Goal: Task Accomplishment & Management: Complete application form

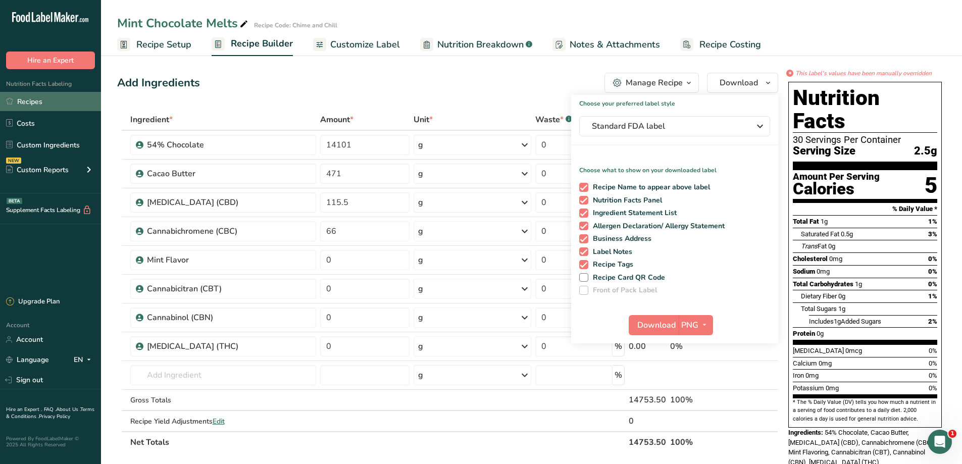
click at [33, 101] on link "Recipes" at bounding box center [50, 101] width 101 height 19
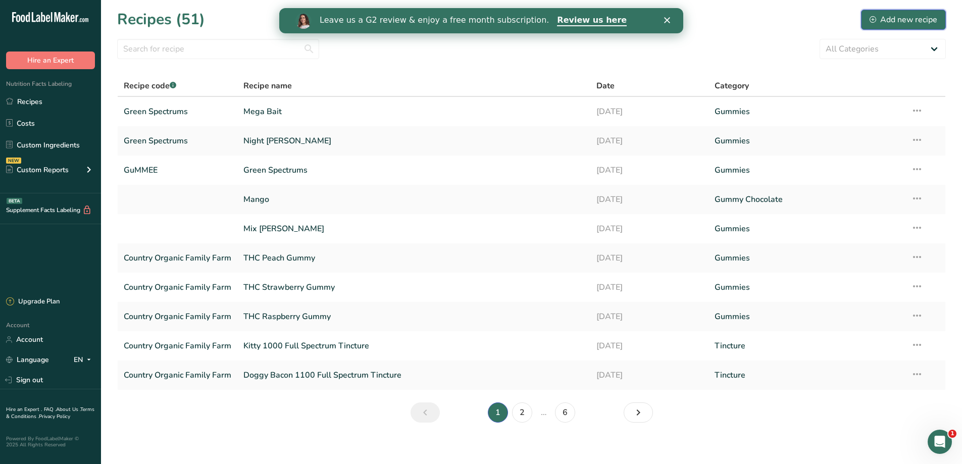
click at [882, 18] on div "Add new recipe" at bounding box center [904, 20] width 68 height 12
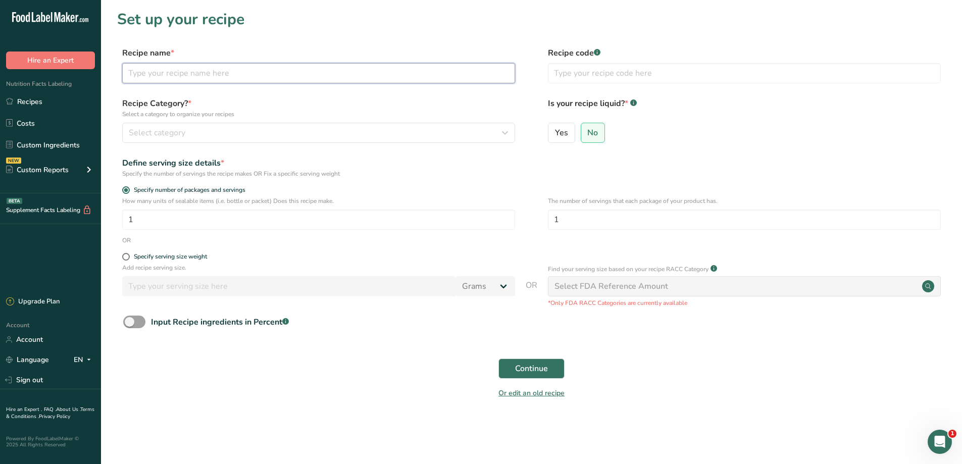
click at [200, 68] on input "text" at bounding box center [318, 73] width 393 height 20
type input "S"
type input "Coffee Vanilla Syrup"
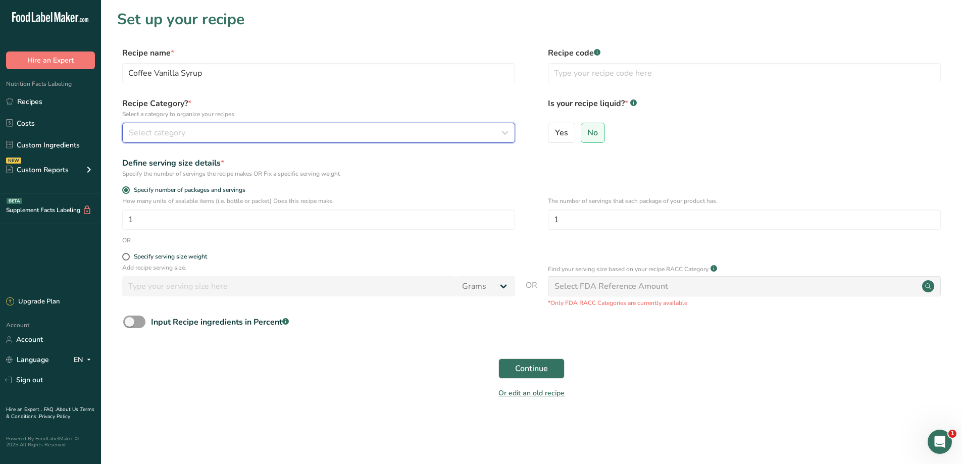
click at [168, 132] on span "Select category" at bounding box center [157, 133] width 57 height 12
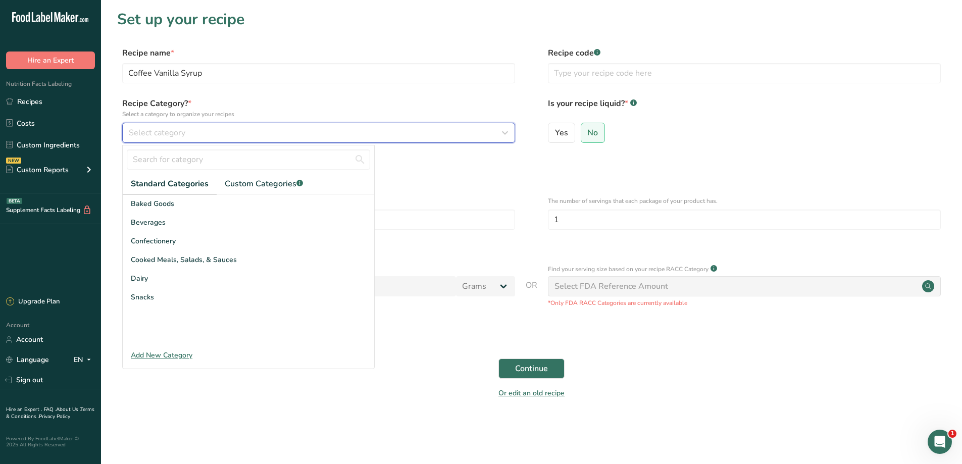
click at [161, 132] on span "Select category" at bounding box center [157, 133] width 57 height 12
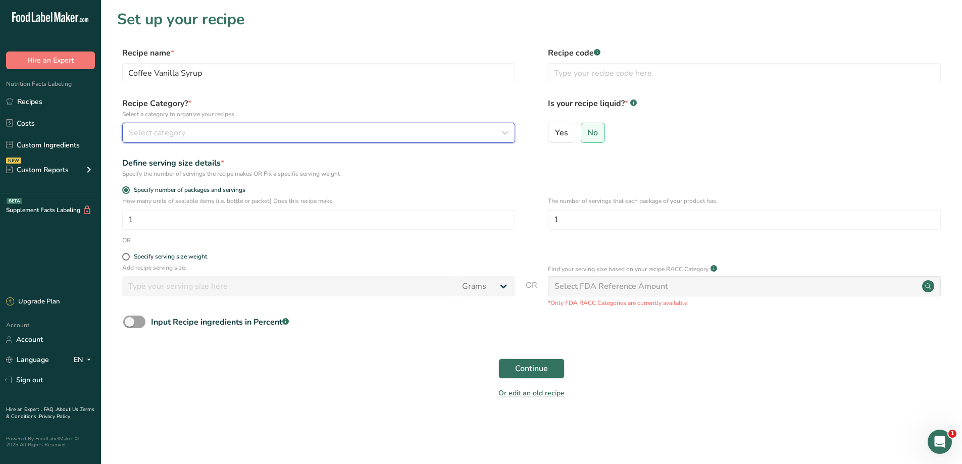
click at [161, 132] on span "Select category" at bounding box center [157, 133] width 57 height 12
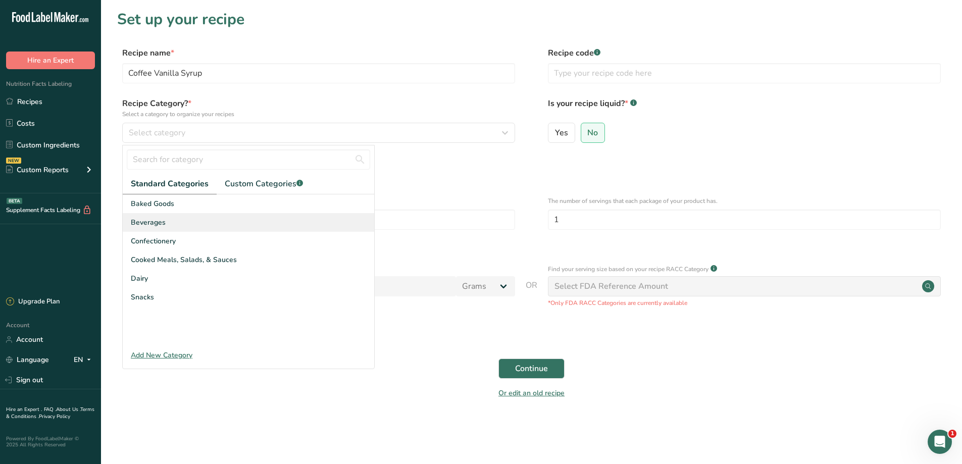
click at [157, 220] on span "Beverages" at bounding box center [148, 222] width 35 height 11
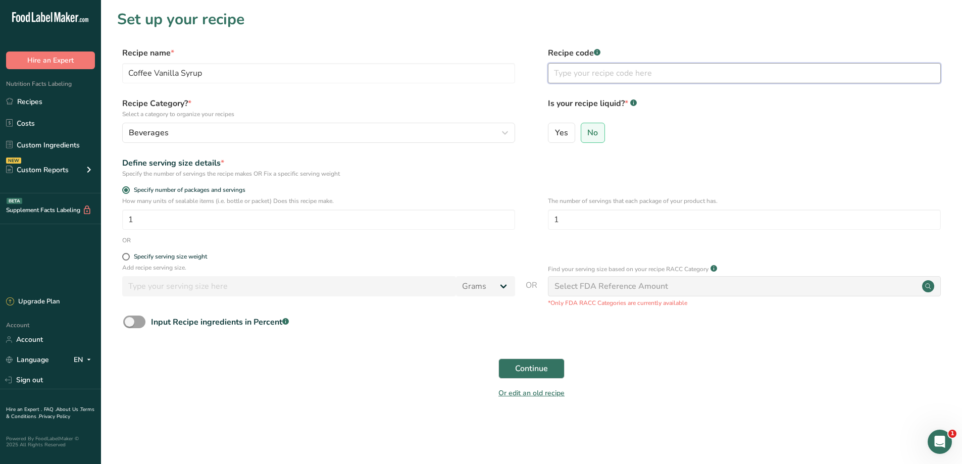
click at [625, 72] on input "text" at bounding box center [744, 73] width 393 height 20
type input "Syrups"
click at [567, 130] on span "Yes" at bounding box center [561, 133] width 13 height 10
click at [555, 130] on input "Yes" at bounding box center [552, 132] width 7 height 7
radio input "true"
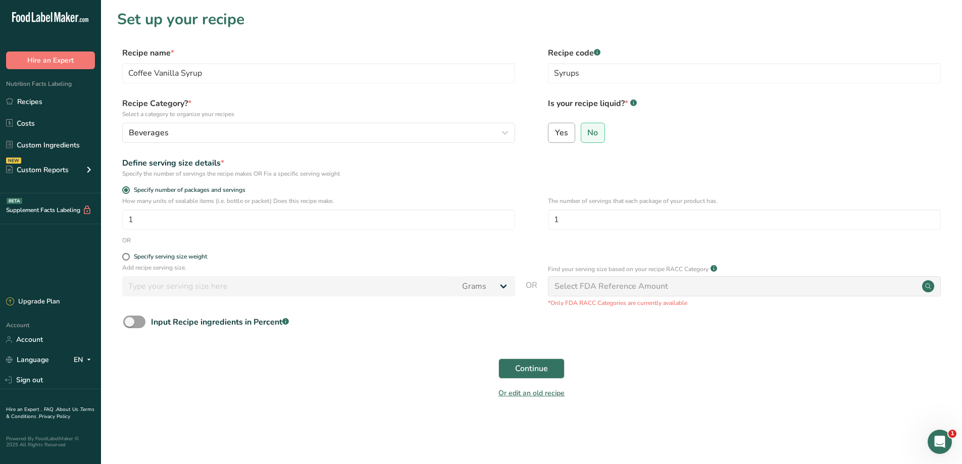
radio input "false"
select select "22"
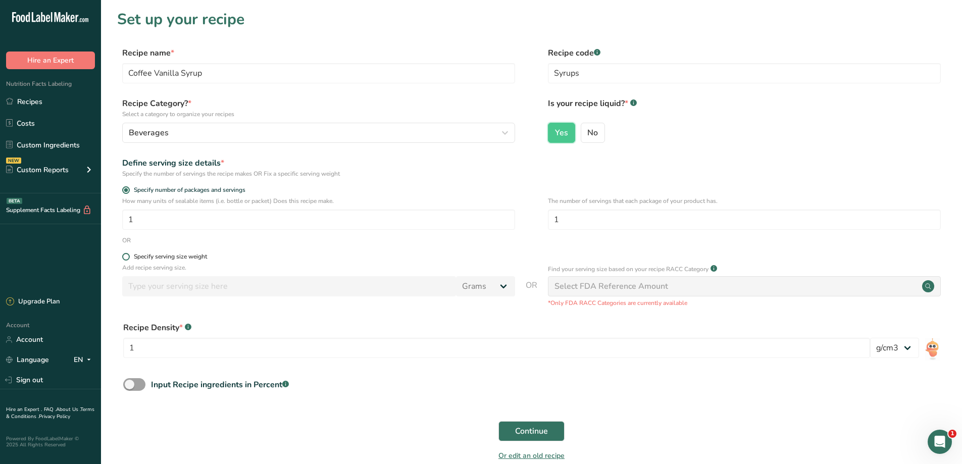
click at [126, 260] on span at bounding box center [126, 257] width 8 height 8
click at [126, 260] on input "Specify serving size weight" at bounding box center [125, 257] width 7 height 7
radio input "true"
radio input "false"
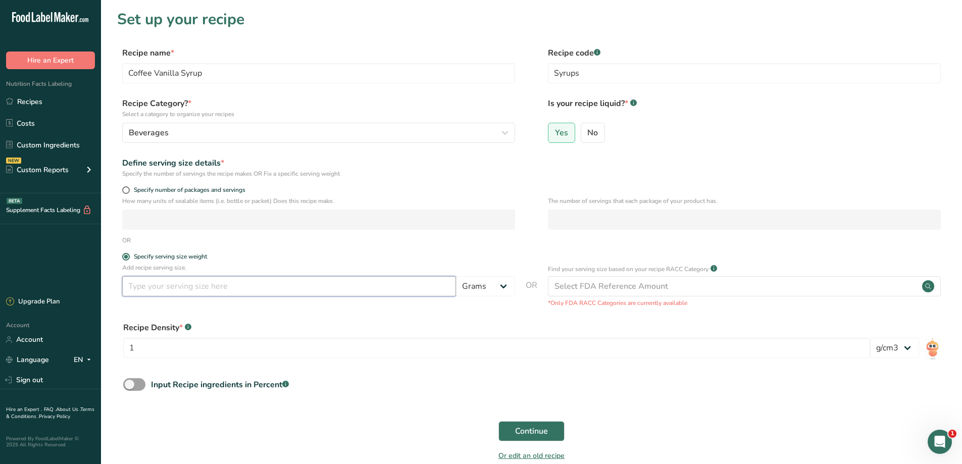
click at [156, 288] on input "number" at bounding box center [289, 286] width 334 height 20
type input "25"
click at [304, 318] on div "Recipe Density * .a-a{fill:#347362;}.b-a{fill:#fff;} 1 lb/ft3 g/cm3" at bounding box center [531, 343] width 829 height 55
click at [522, 425] on span "Continue" at bounding box center [531, 431] width 33 height 12
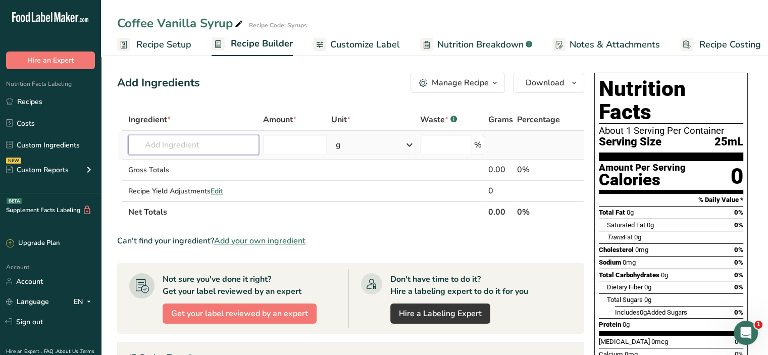
click at [176, 136] on input "text" at bounding box center [193, 145] width 131 height 20
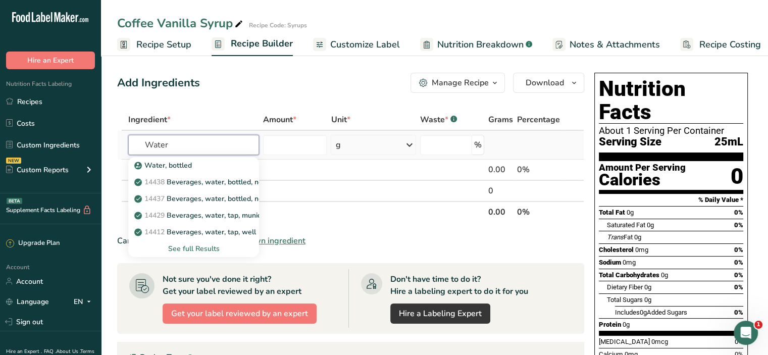
type input "Water"
click at [190, 250] on div "See full Results" at bounding box center [193, 249] width 115 height 11
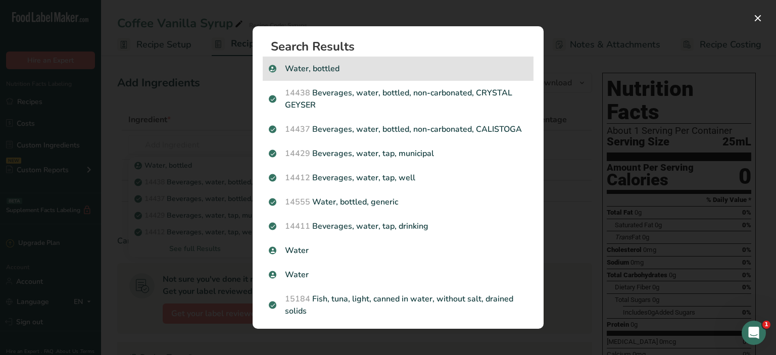
click at [420, 70] on p "Water, bottled" at bounding box center [398, 69] width 259 height 12
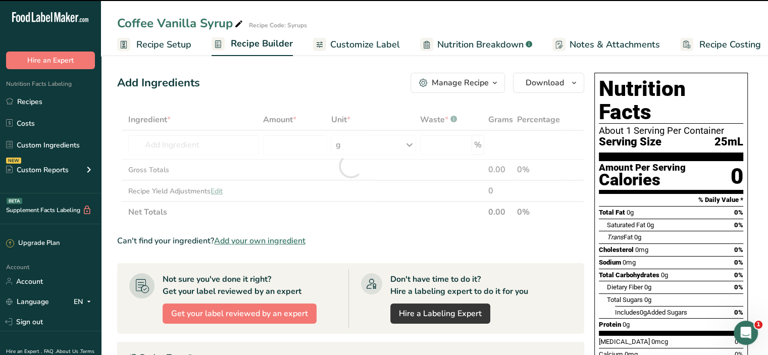
type input "0"
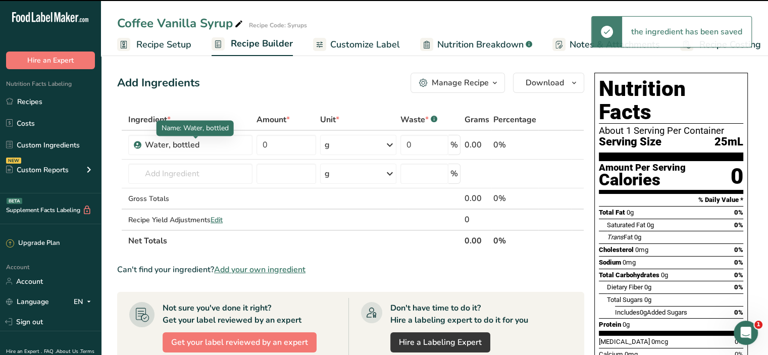
click at [167, 142] on div "Water, bottled" at bounding box center [196, 145] width 102 height 12
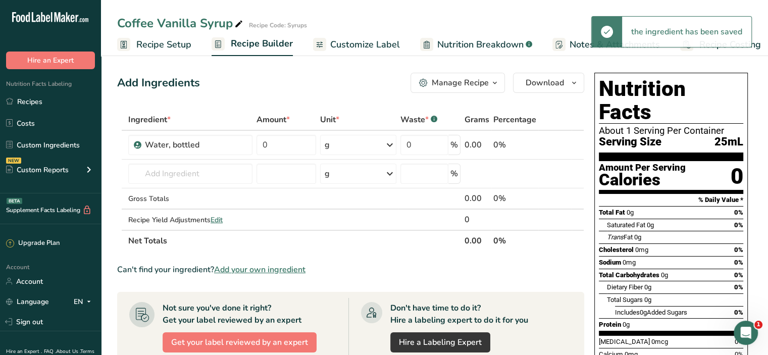
click at [251, 84] on div "Add Ingredients Manage Recipe Delete Recipe Duplicate Recipe Scale Recipe Save …" at bounding box center [350, 83] width 467 height 20
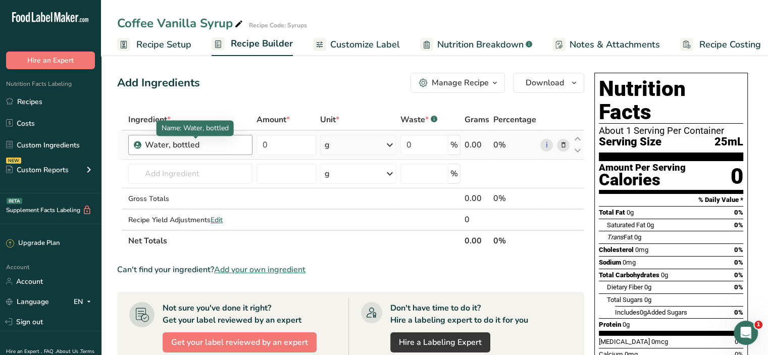
click at [207, 149] on div "Water, bottled" at bounding box center [196, 145] width 102 height 12
drag, startPoint x: 208, startPoint y: 144, endPoint x: 114, endPoint y: 133, distance: 94.6
click at [114, 133] on section "Add Ingredients Manage Recipe Delete Recipe Duplicate Recipe Scale Recipe Save …" at bounding box center [434, 345] width 667 height 584
click at [306, 102] on div "Add Ingredients Manage Recipe Delete Recipe Duplicate Recipe Scale Recipe Save …" at bounding box center [353, 344] width 473 height 551
click at [220, 145] on div "Water, bottled" at bounding box center [196, 145] width 102 height 12
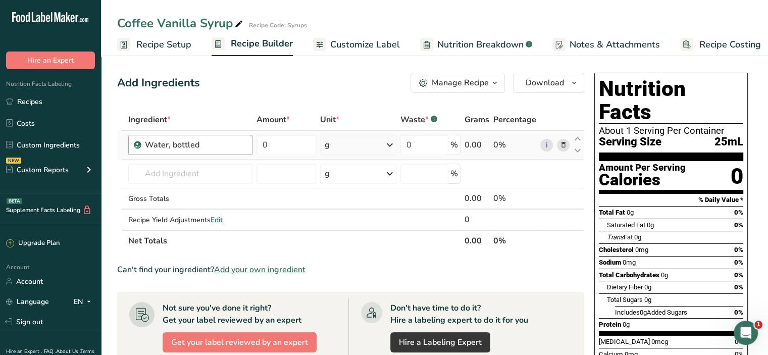
click at [220, 145] on div "Water, bottled" at bounding box center [196, 145] width 102 height 12
click at [229, 131] on td "Water, bottled" at bounding box center [190, 145] width 128 height 29
click at [220, 139] on div "Water, bottled" at bounding box center [196, 145] width 102 height 12
click at [216, 143] on div "Water, bottled" at bounding box center [196, 145] width 102 height 12
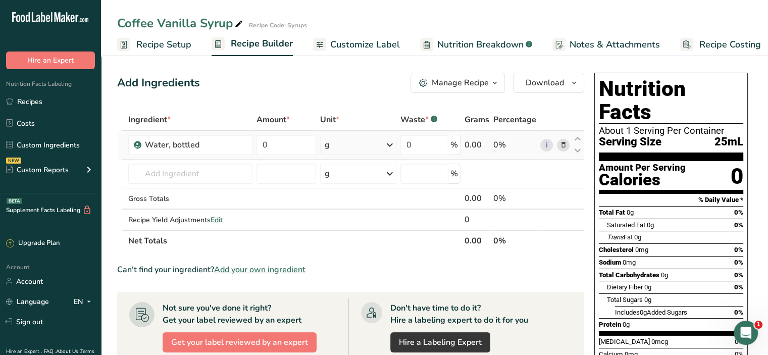
click at [563, 147] on icon at bounding box center [563, 145] width 7 height 11
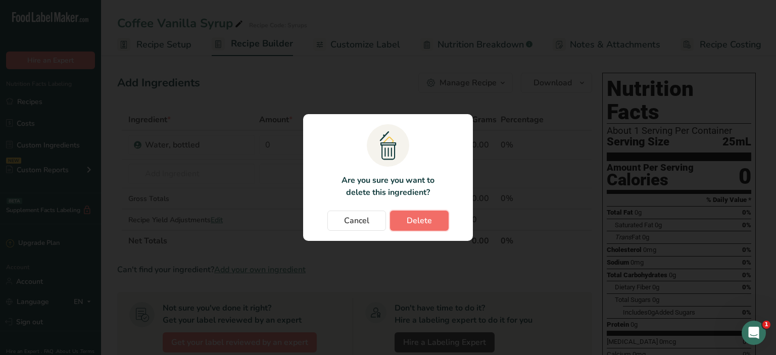
click at [439, 220] on button "Delete" at bounding box center [419, 221] width 59 height 20
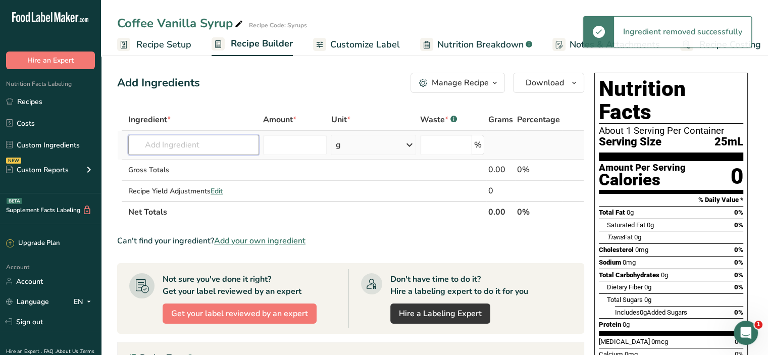
click at [203, 139] on input "text" at bounding box center [193, 145] width 131 height 20
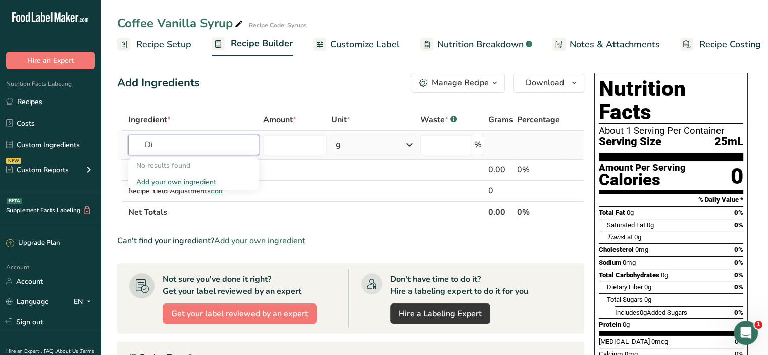
type input "D"
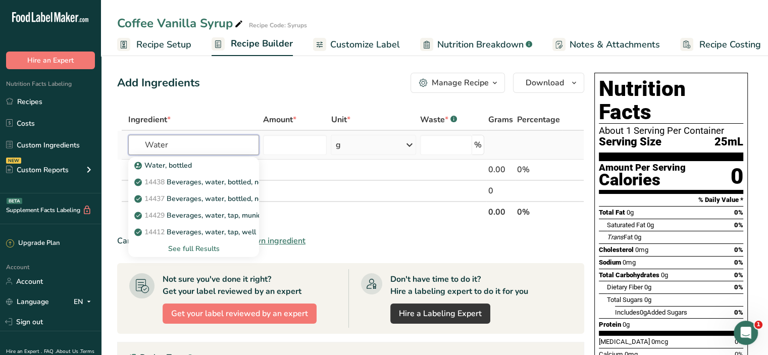
type input "Water"
click at [192, 252] on div "See full Results" at bounding box center [193, 249] width 115 height 11
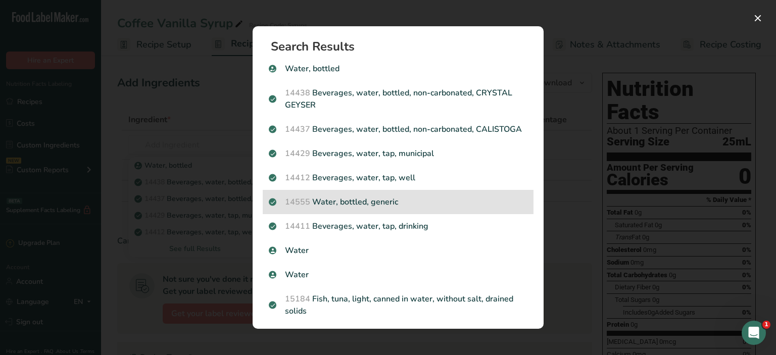
click at [352, 208] on p "14555 Water, bottled, generic" at bounding box center [398, 202] width 259 height 12
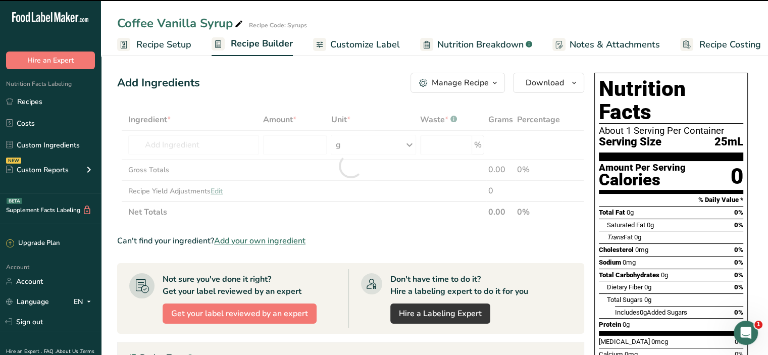
type input "0"
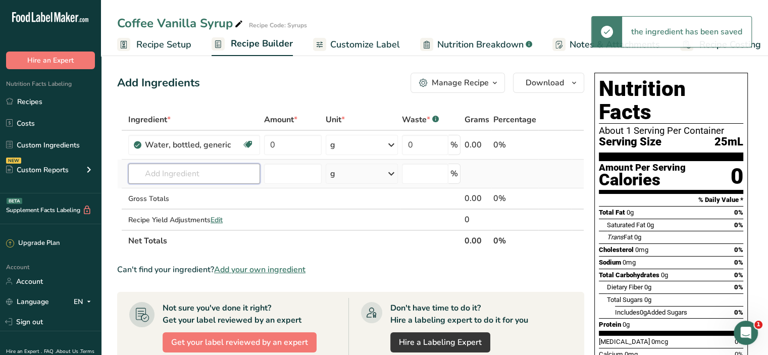
click at [215, 171] on input "text" at bounding box center [194, 174] width 132 height 20
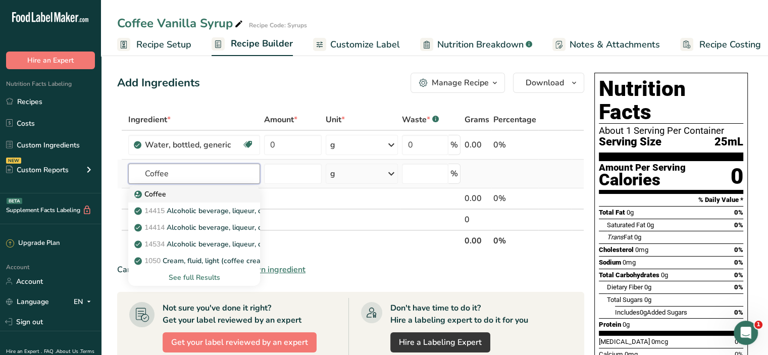
type input "Coffee"
click at [195, 189] on div "Coffee" at bounding box center [186, 194] width 100 height 11
type input "Coffee"
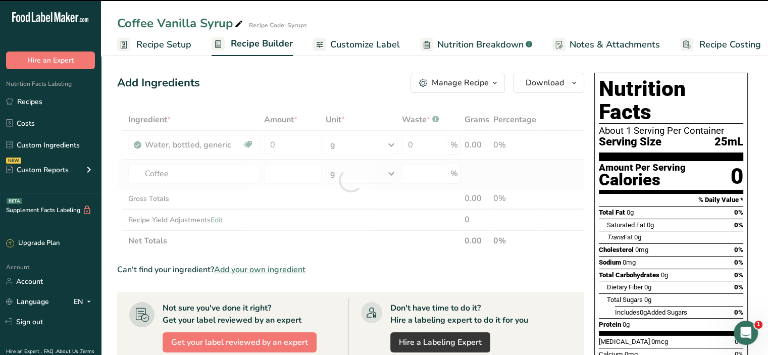
type input "0"
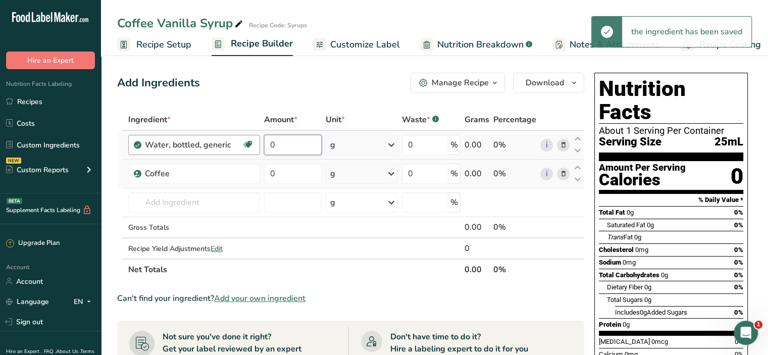
drag, startPoint x: 287, startPoint y: 143, endPoint x: 255, endPoint y: 146, distance: 32.4
click at [255, 146] on tr "Water, bottled, generic Dairy free Gluten free Vegan Vegetarian Soy free 0 g Po…" at bounding box center [351, 145] width 466 height 29
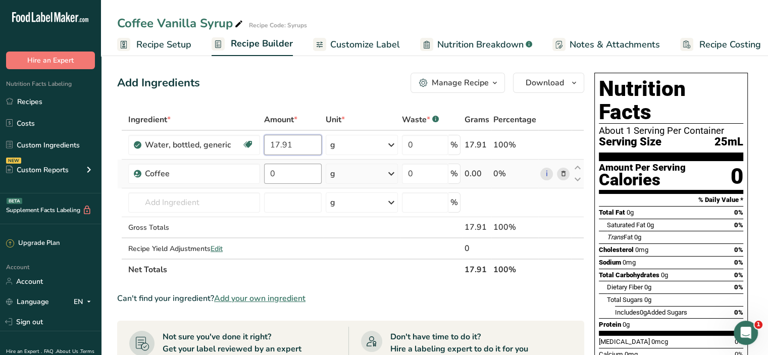
type input "17.91"
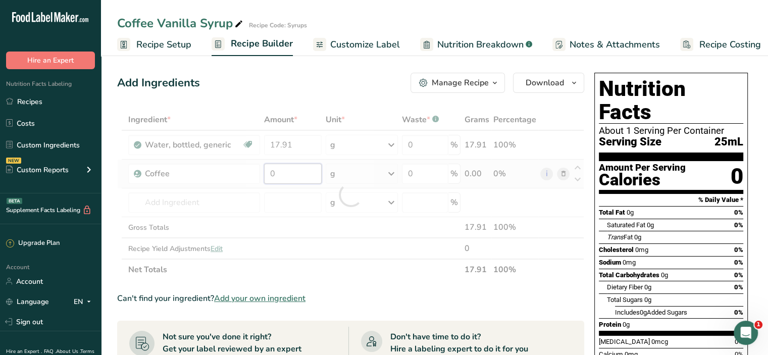
click at [277, 169] on div "Ingredient * Amount * Unit * Waste * .a-a{fill:#347362;}.b-a{fill:#fff;} Grams …" at bounding box center [350, 194] width 467 height 171
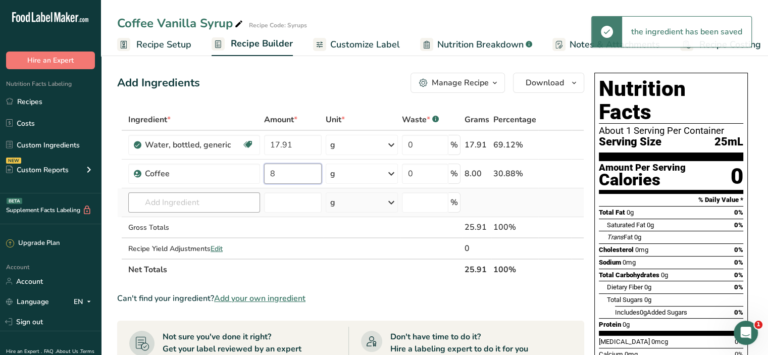
type input "8"
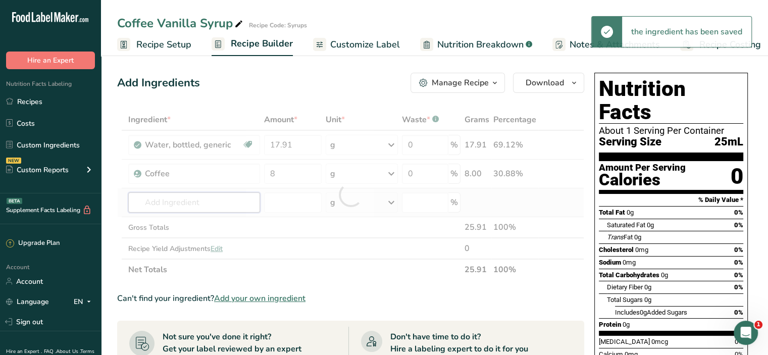
click at [219, 204] on div "Ingredient * Amount * Unit * Waste * .a-a{fill:#347362;}.b-a{fill:#fff;} Grams …" at bounding box center [350, 194] width 467 height 171
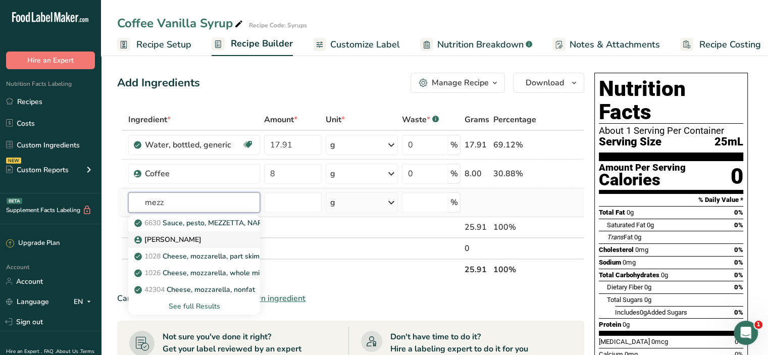
type input "mezz"
click at [139, 236] on icon at bounding box center [138, 239] width 6 height 9
type input "[PERSON_NAME]"
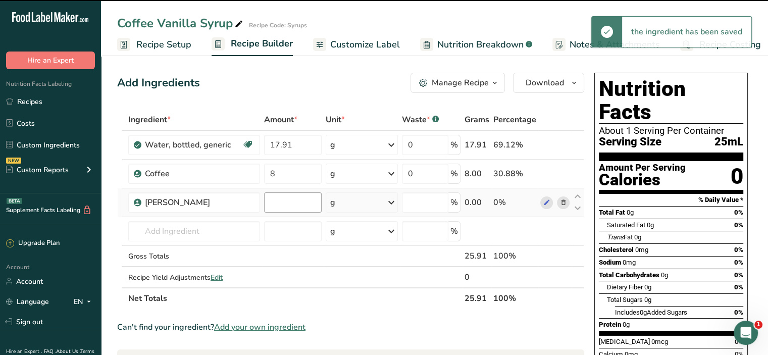
type input "0"
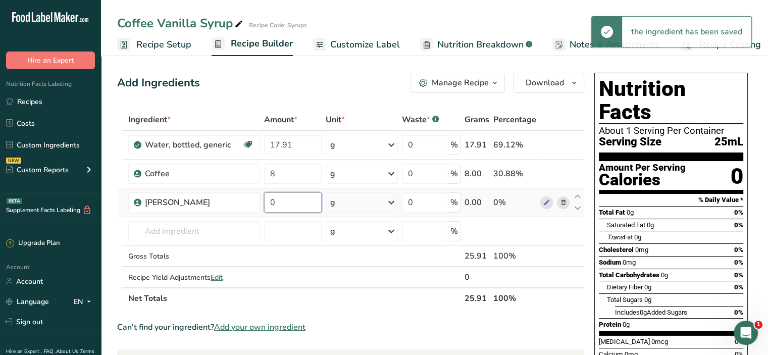
click at [274, 205] on input "0" at bounding box center [293, 202] width 58 height 20
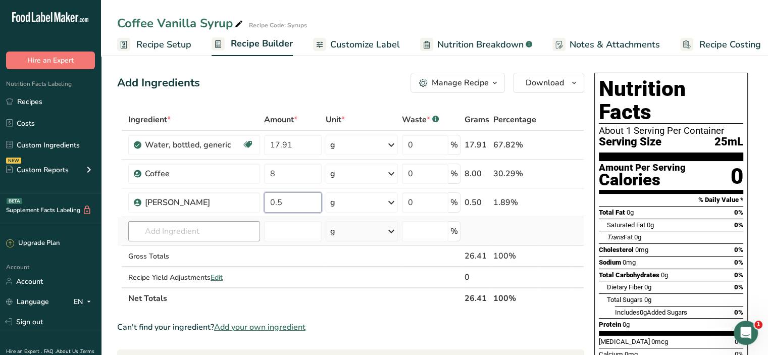
type input "0.5"
click at [202, 238] on div "Ingredient * Amount * Unit * Waste * .a-a{fill:#347362;}.b-a{fill:#fff;} Grams …" at bounding box center [350, 209] width 467 height 200
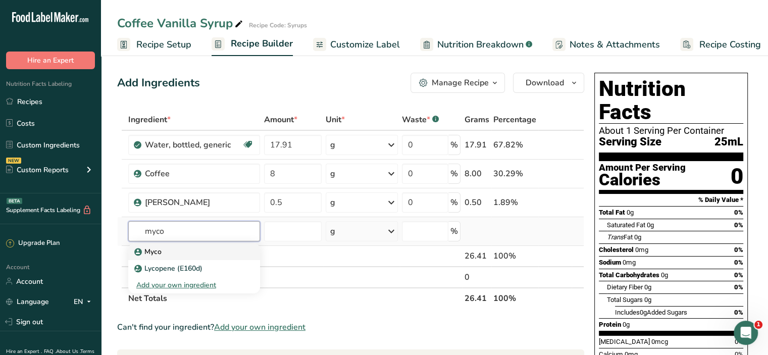
type input "myco"
click at [192, 252] on div "Myco" at bounding box center [186, 252] width 100 height 11
type input "Myco"
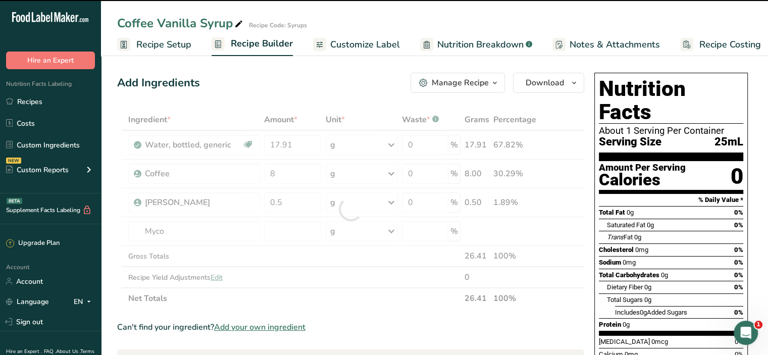
type input "0"
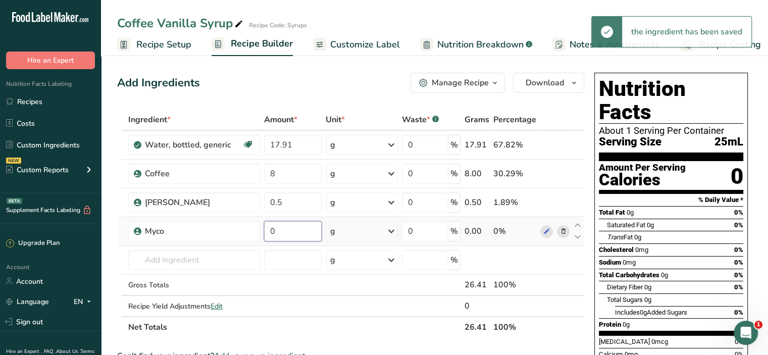
click at [288, 234] on input "0" at bounding box center [293, 231] width 58 height 20
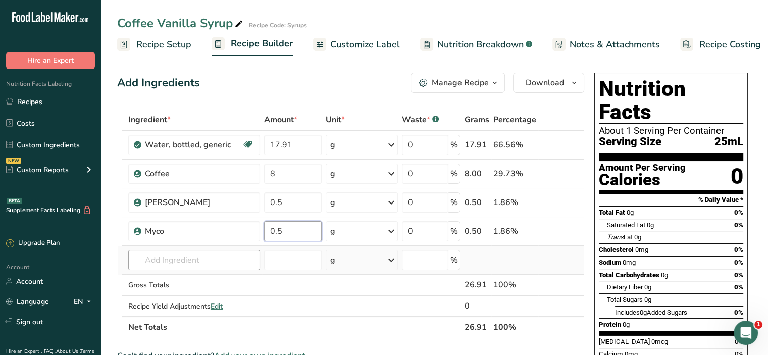
type input "0.5"
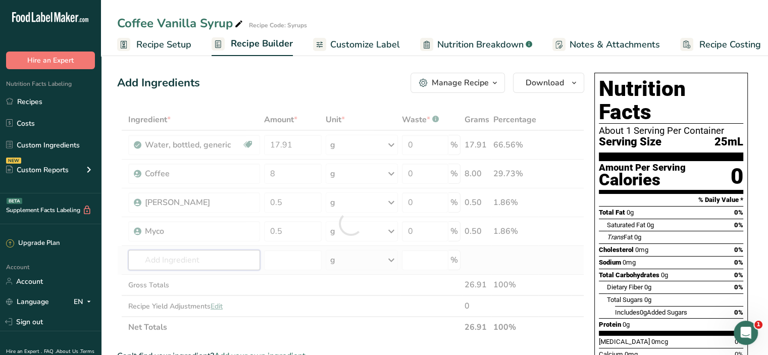
click at [191, 262] on div "Ingredient * Amount * Unit * Waste * .a-a{fill:#347362;}.b-a{fill:#fff;} Grams …" at bounding box center [350, 223] width 467 height 229
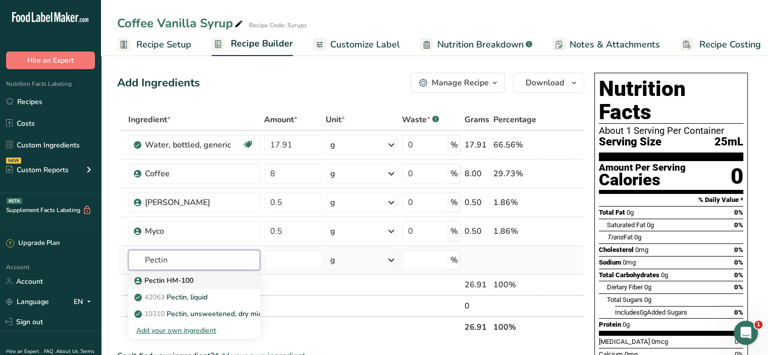
type input "Pectin"
click at [200, 284] on div "Pectin HM-100" at bounding box center [186, 280] width 100 height 11
type input "Pectin HM-100"
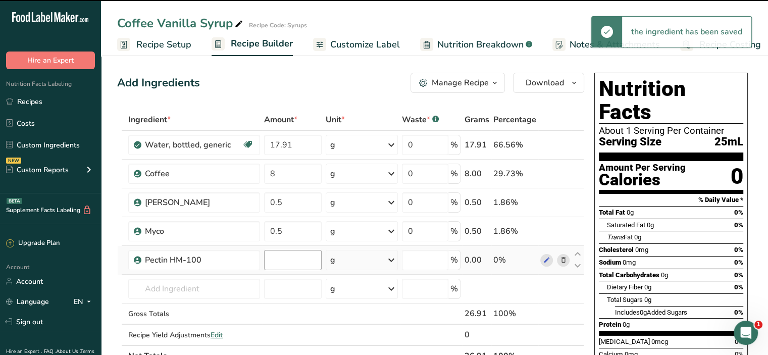
type input "0"
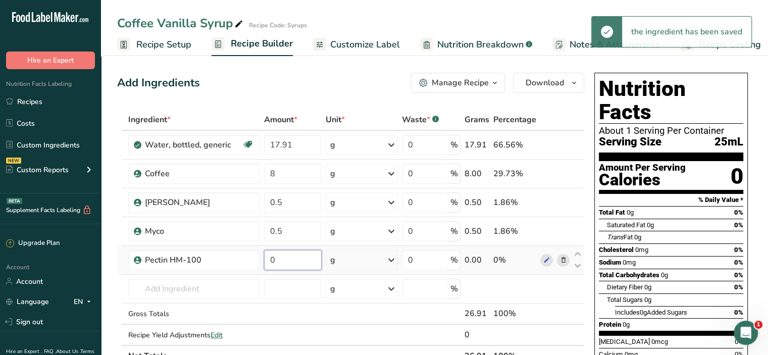
click at [280, 260] on input "0" at bounding box center [293, 260] width 58 height 20
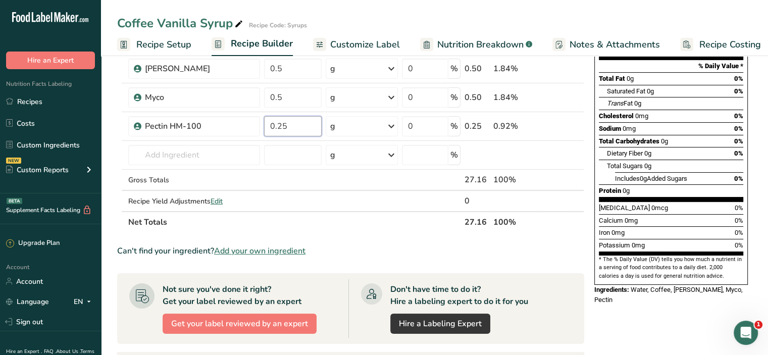
scroll to position [134, 0]
type input "0.25"
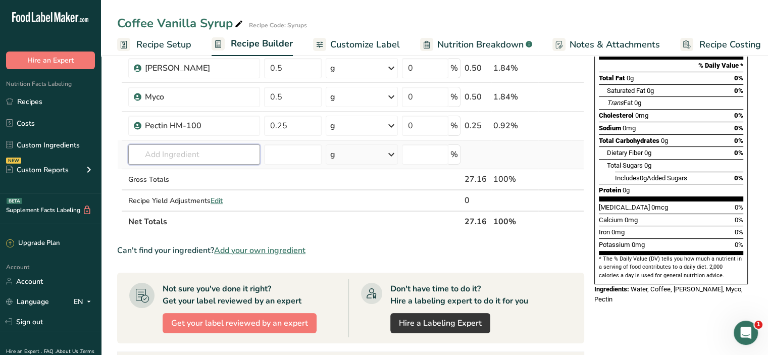
click at [188, 149] on div "Ingredient * Amount * Unit * Waste * .a-a{fill:#347362;}.b-a{fill:#fff;} Grams …" at bounding box center [350, 104] width 467 height 258
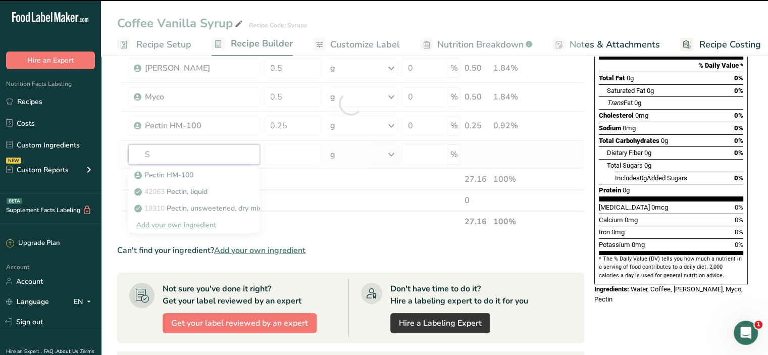
type input "Su"
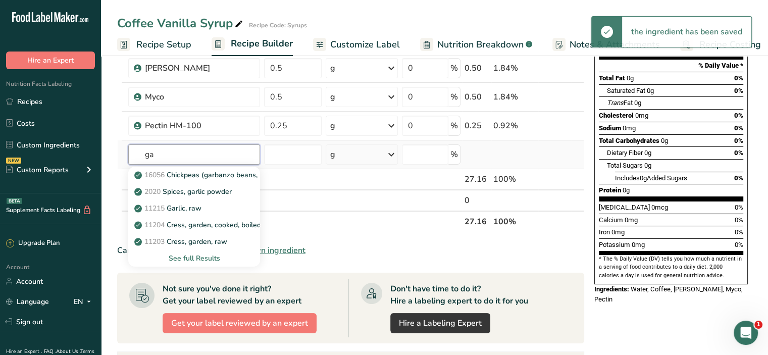
type input "g"
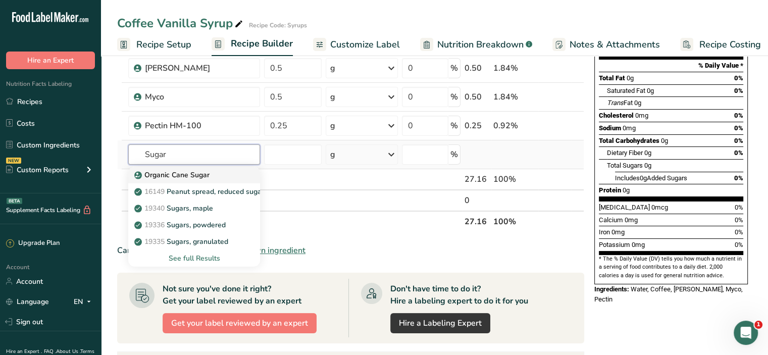
type input "Sugar"
click at [185, 174] on p "Organic Cane Sugar" at bounding box center [172, 175] width 73 height 11
type input "Organic Cane Sugar"
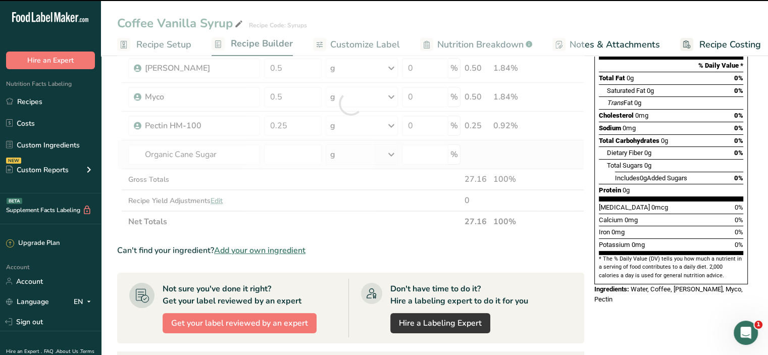
type input "0"
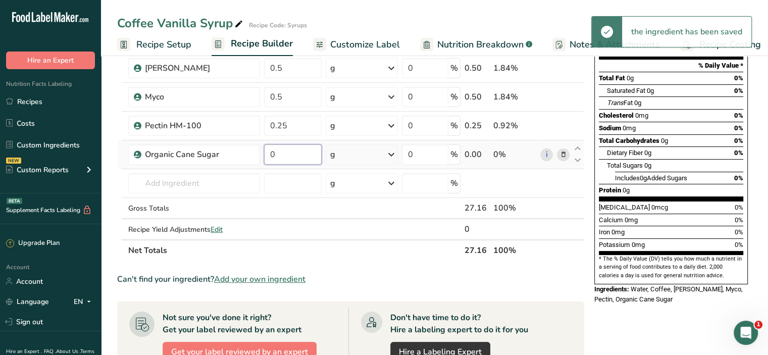
drag, startPoint x: 279, startPoint y: 149, endPoint x: 265, endPoint y: 153, distance: 15.1
click at [265, 153] on input "0" at bounding box center [293, 154] width 58 height 20
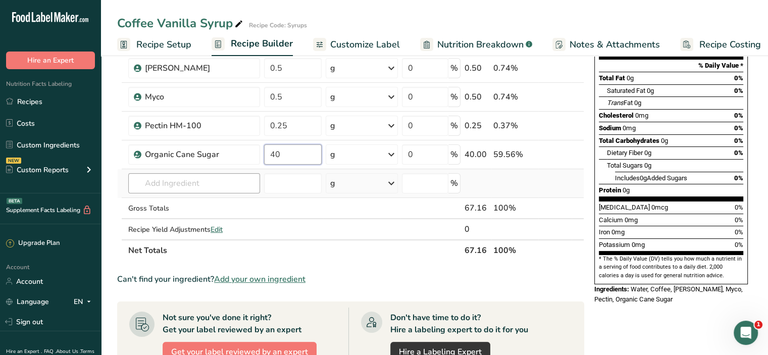
type input "40"
click at [215, 184] on div "Ingredient * Amount * Unit * Waste * .a-a{fill:#347362;}.b-a{fill:#fff;} Grams …" at bounding box center [350, 118] width 467 height 286
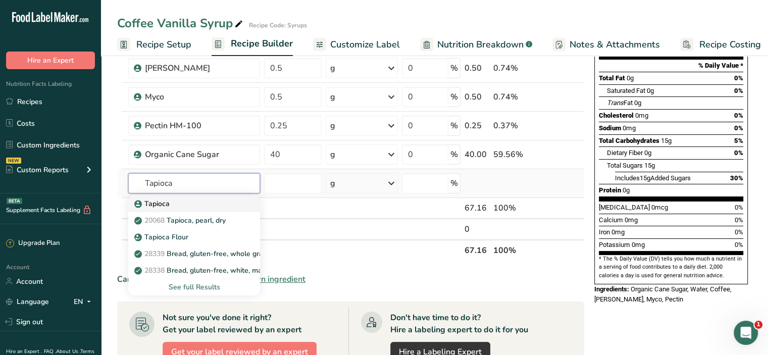
type input "Tapioca"
click at [204, 206] on div "Tapioca" at bounding box center [186, 204] width 100 height 11
type input "Tapioca"
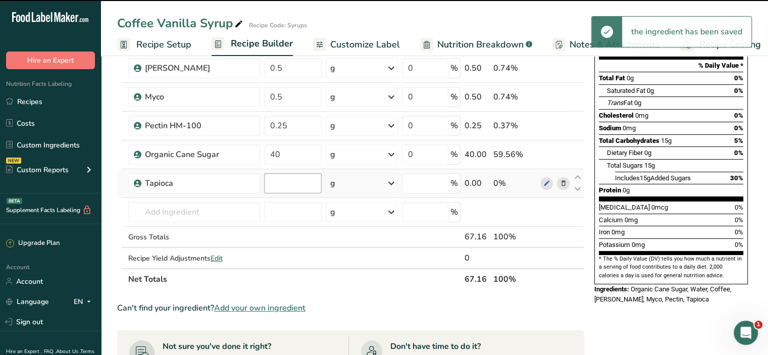
type input "0"
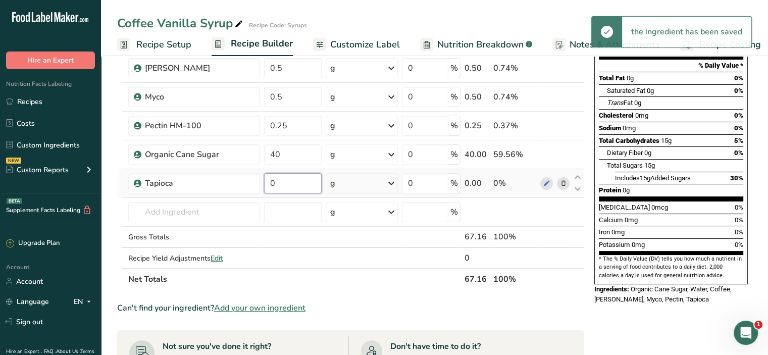
click at [281, 181] on input "0" at bounding box center [293, 183] width 58 height 20
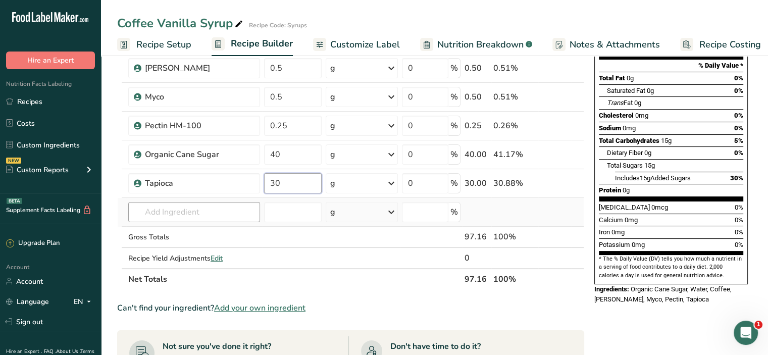
type input "30"
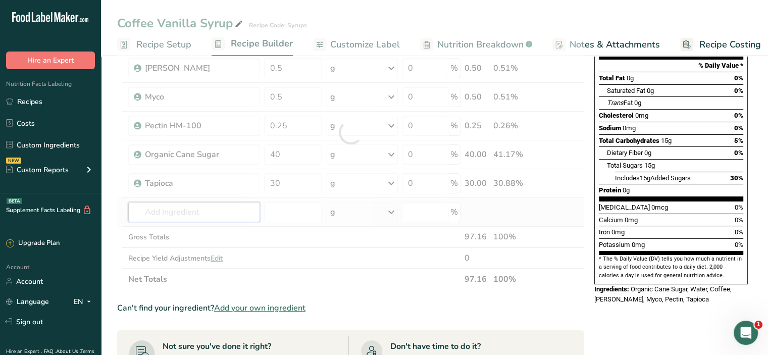
click at [165, 220] on div "Ingredient * Amount * Unit * Waste * .a-a{fill:#347362;}.b-a{fill:#fff;} Grams …" at bounding box center [350, 132] width 467 height 315
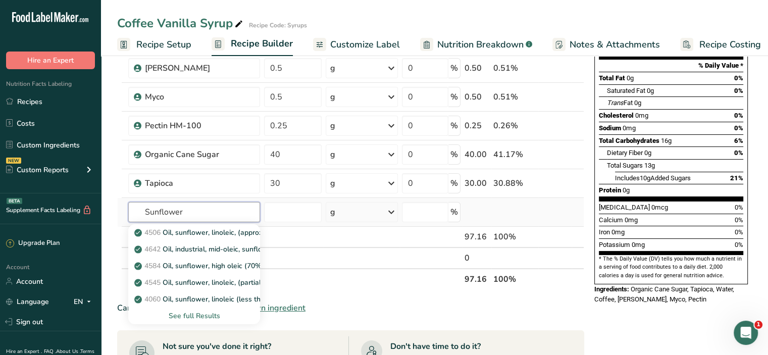
type input "Sunflower"
click at [183, 315] on div "See full Results" at bounding box center [194, 316] width 116 height 11
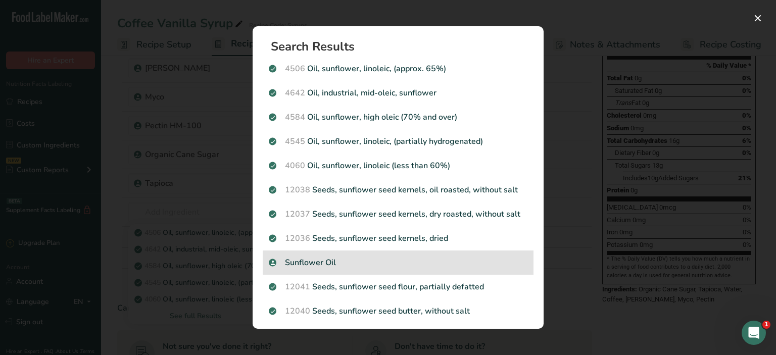
click at [316, 256] on div "Sunflower Oil" at bounding box center [398, 263] width 271 height 24
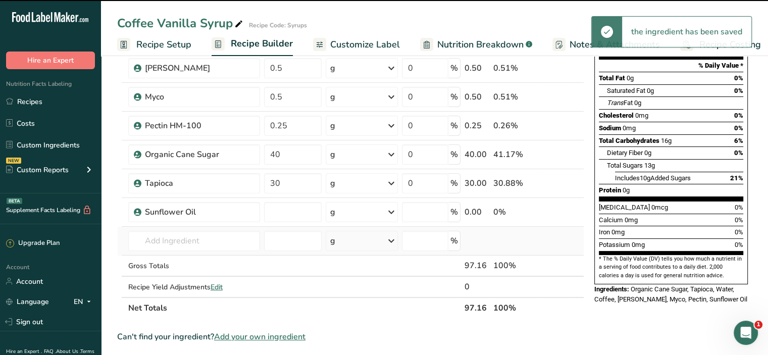
type input "0"
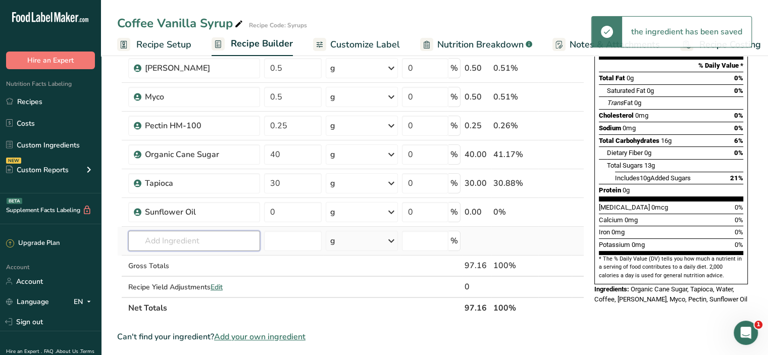
click at [194, 241] on input "text" at bounding box center [194, 241] width 132 height 20
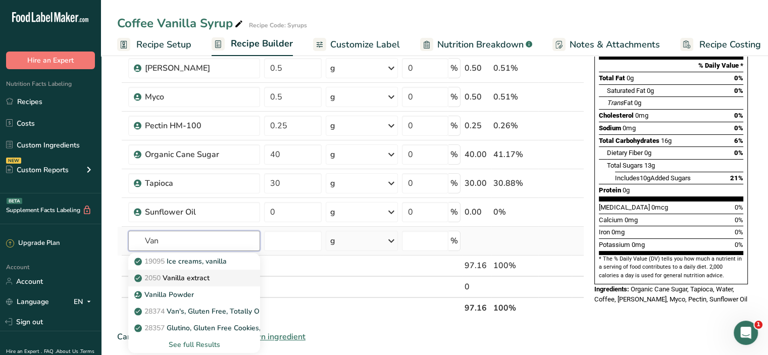
type input "Van"
click at [206, 279] on p "2050 Vanilla extract" at bounding box center [172, 278] width 73 height 11
type input "Vanilla extract"
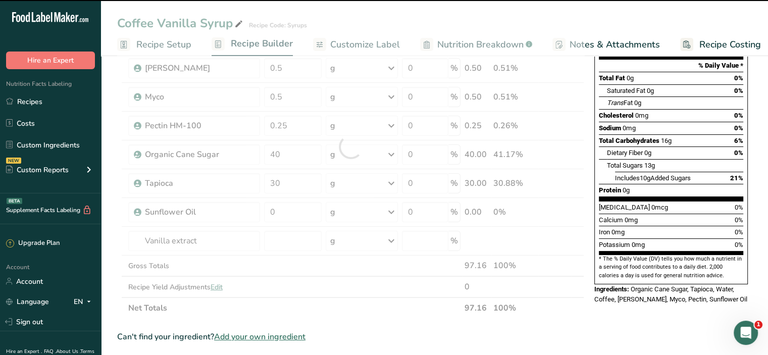
type input "0"
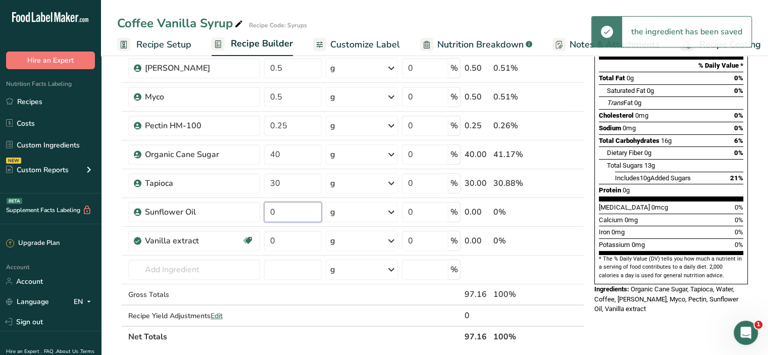
click at [291, 212] on input "0" at bounding box center [293, 212] width 58 height 20
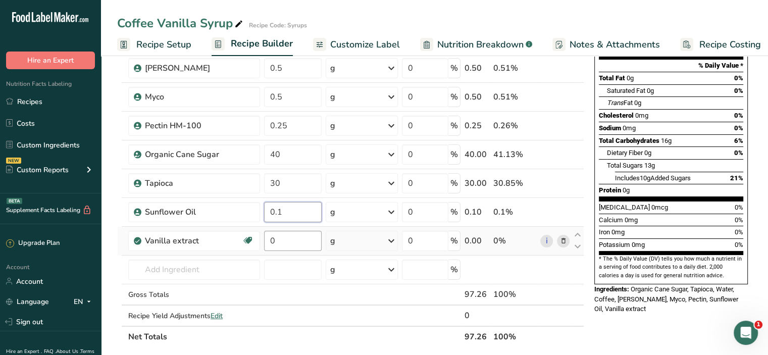
type input "0.1"
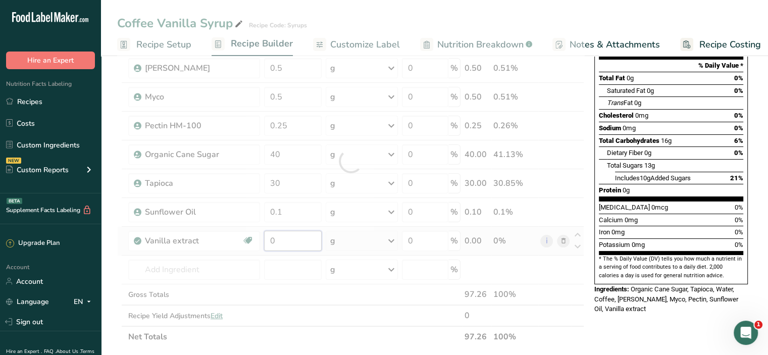
click at [281, 240] on div "Ingredient * Amount * Unit * Waste * .a-a{fill:#347362;}.b-a{fill:#fff;} Grams …" at bounding box center [350, 161] width 467 height 373
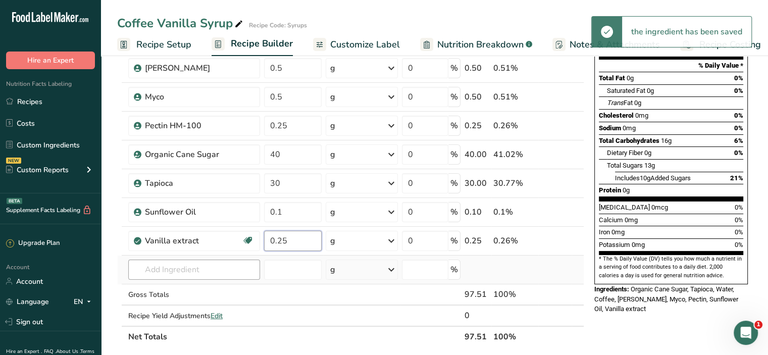
type input "0.25"
click at [212, 264] on div "Ingredient * Amount * Unit * Waste * .a-a{fill:#347362;}.b-a{fill:#fff;} Grams …" at bounding box center [350, 161] width 467 height 373
type input "CBD"
click at [184, 230] on p "[MEDICAL_DATA] (CBD)" at bounding box center [180, 234] width 89 height 11
type input "[MEDICAL_DATA] (CBD)"
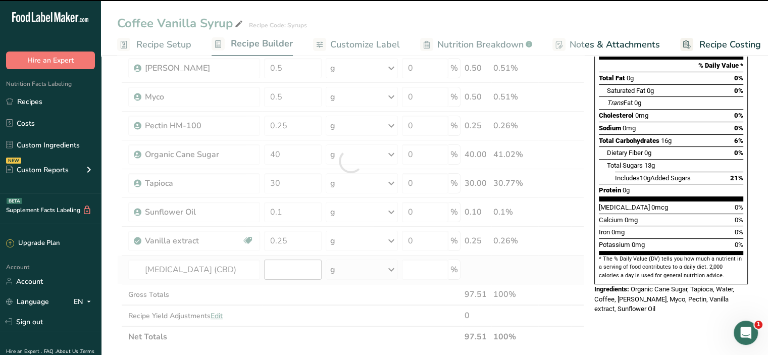
type input "0"
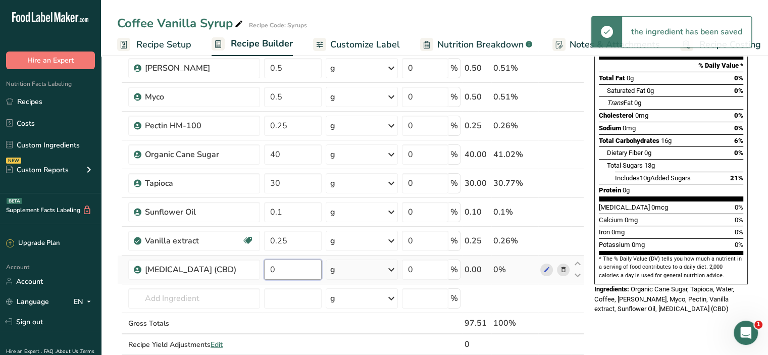
click at [275, 270] on input "0" at bounding box center [293, 270] width 58 height 20
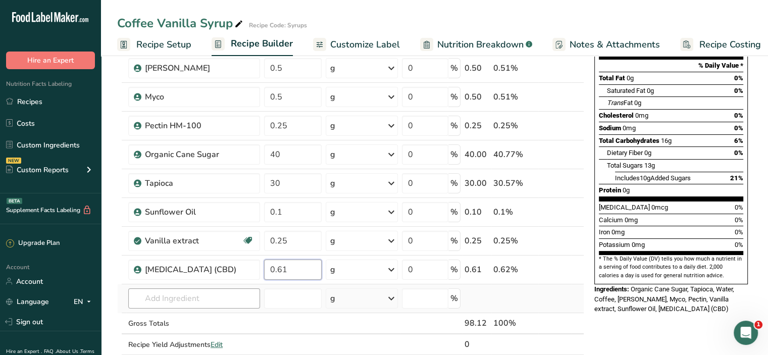
type input "0.61"
click at [193, 295] on div "Ingredient * Amount * Unit * Waste * .a-a{fill:#347362;}.b-a{fill:#fff;} Grams …" at bounding box center [350, 176] width 467 height 402
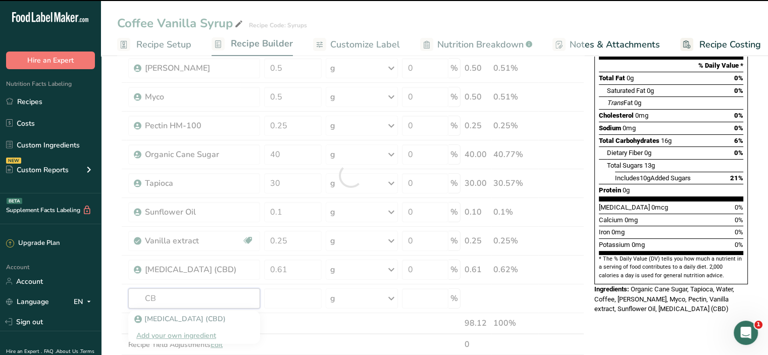
type input "CBG"
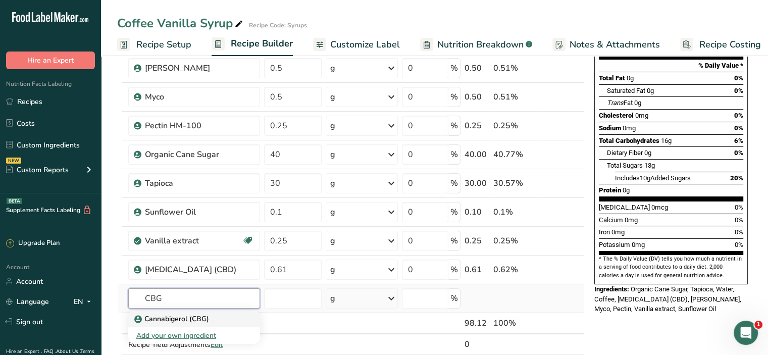
type input "CBG"
click at [199, 321] on p "Cannabigerol (CBG)" at bounding box center [172, 319] width 73 height 11
type input "Cannabigerol (CBG)"
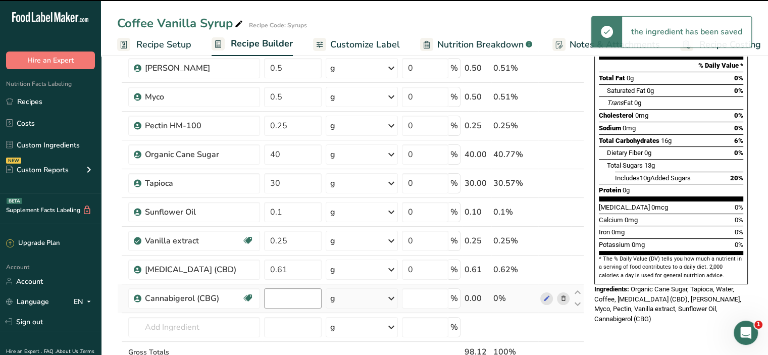
type input "0"
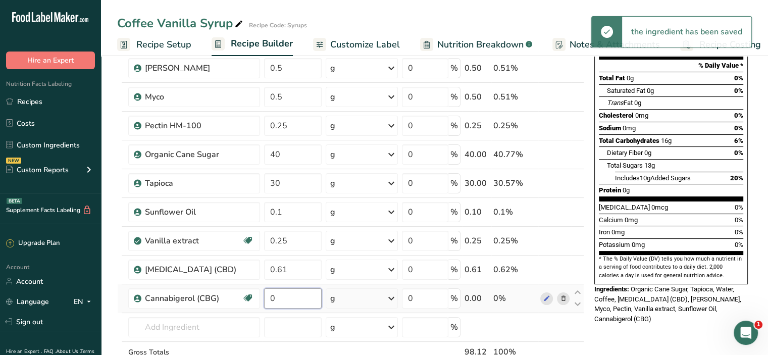
click at [287, 301] on input "0" at bounding box center [293, 298] width 58 height 20
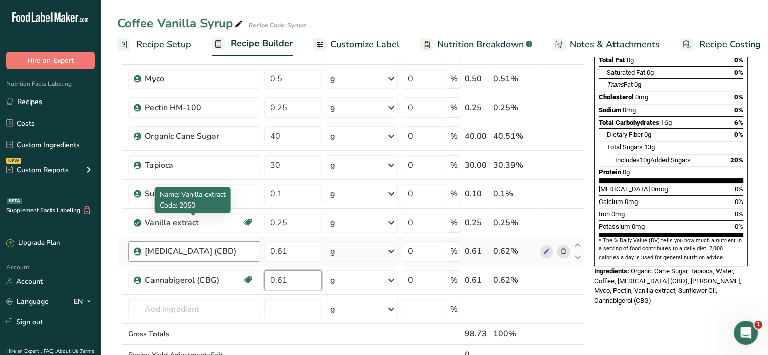
scroll to position [168, 0]
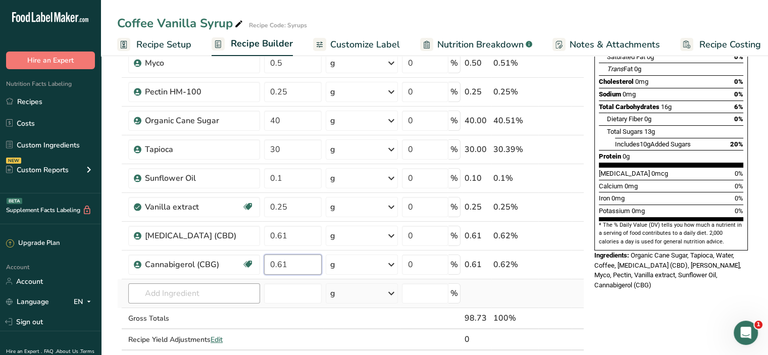
type input "0.61"
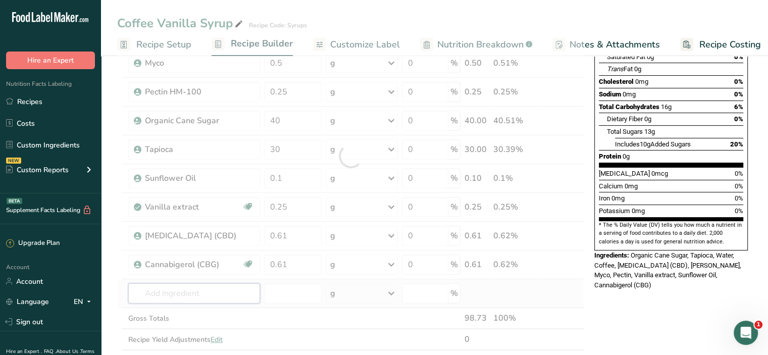
click at [169, 292] on div "Ingredient * Amount * Unit * Waste * .a-a{fill:#347362;}.b-a{fill:#fff;} Grams …" at bounding box center [350, 156] width 467 height 430
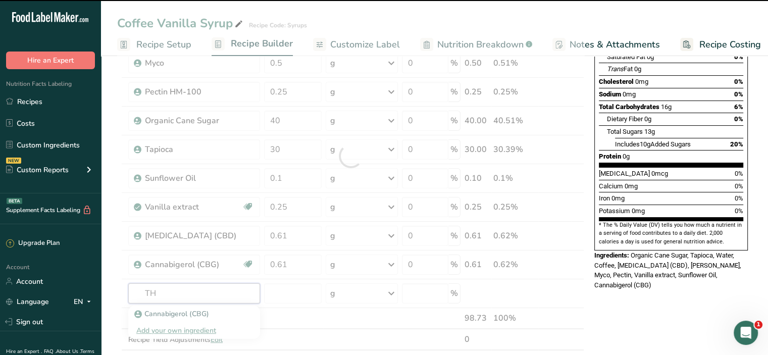
type input "THC"
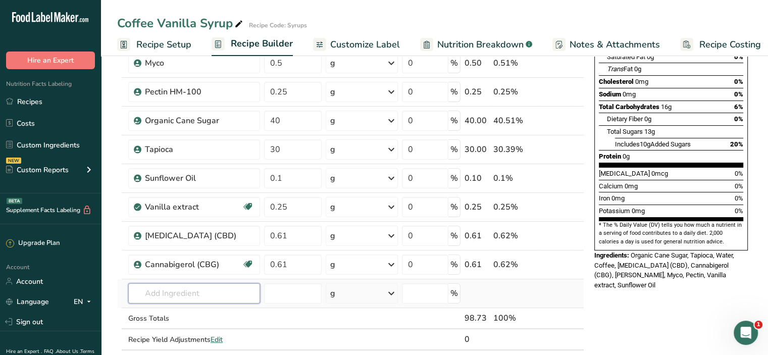
click at [243, 295] on input "text" at bounding box center [194, 293] width 132 height 20
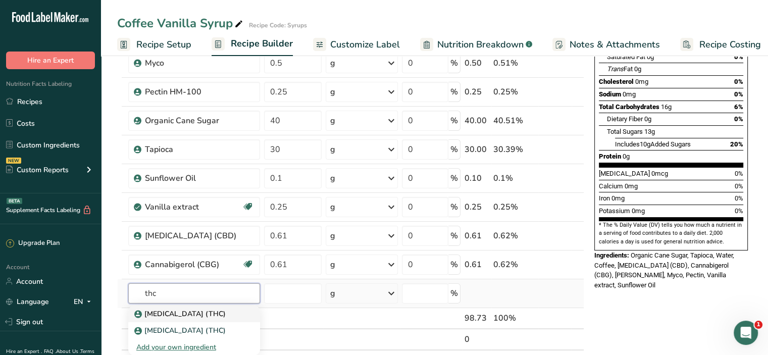
type input "thc"
click at [226, 314] on p "[MEDICAL_DATA] (THC)" at bounding box center [180, 314] width 89 height 11
type input "[MEDICAL_DATA] (THC)"
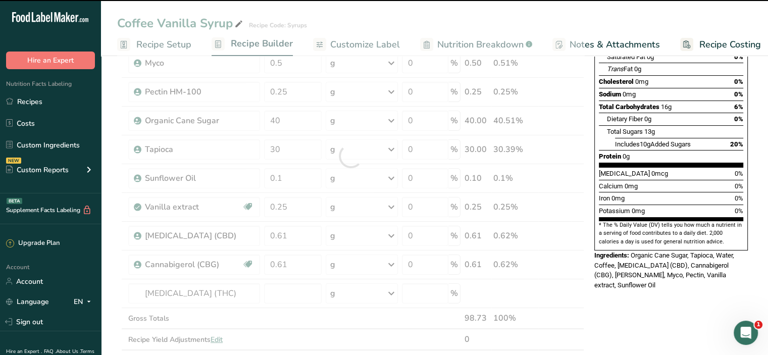
type input "0"
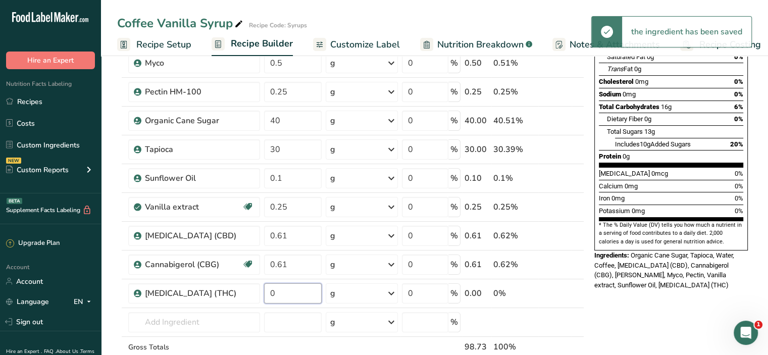
click at [283, 294] on input "0" at bounding box center [293, 293] width 58 height 20
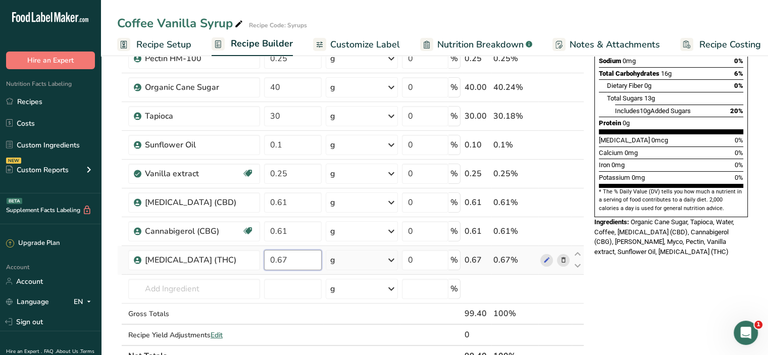
scroll to position [202, 0]
type input "0.67"
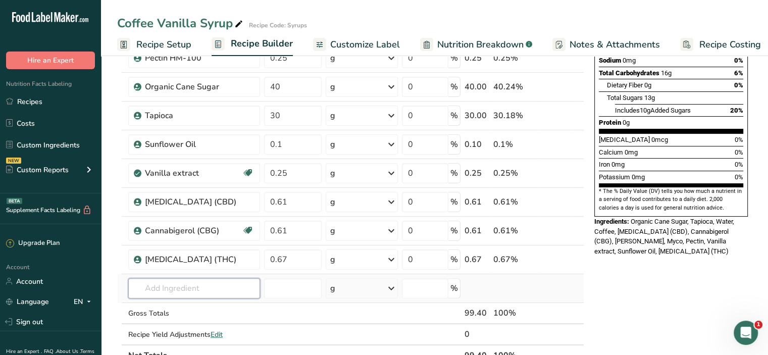
click at [201, 289] on div "Ingredient * Amount * Unit * Waste * .a-a{fill:#347362;}.b-a{fill:#fff;} Grams …" at bounding box center [350, 136] width 467 height 459
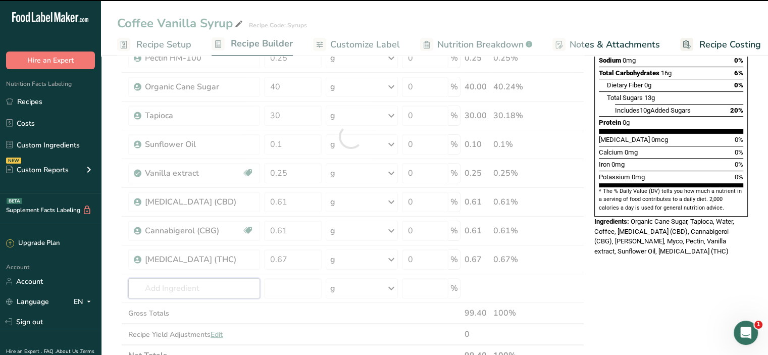
type input "C"
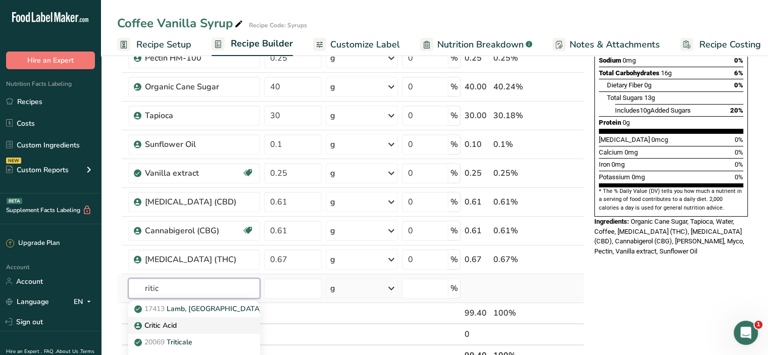
type input "ritic"
click at [185, 318] on link "Critic Acid" at bounding box center [194, 325] width 132 height 17
type input "Critic Acid"
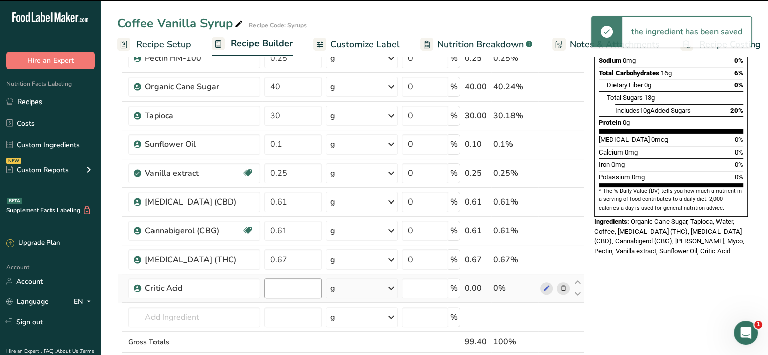
type input "0"
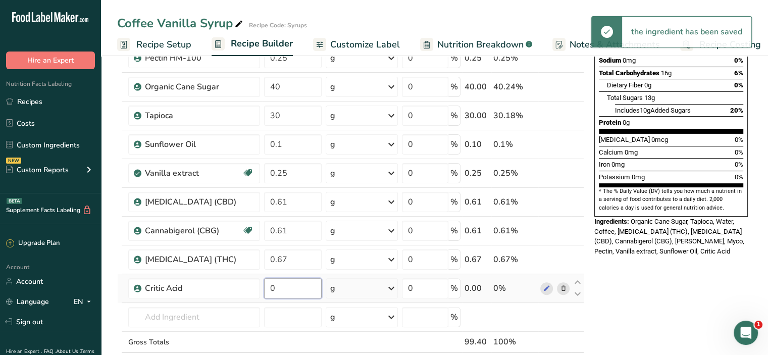
click at [288, 286] on input "0" at bounding box center [293, 288] width 58 height 20
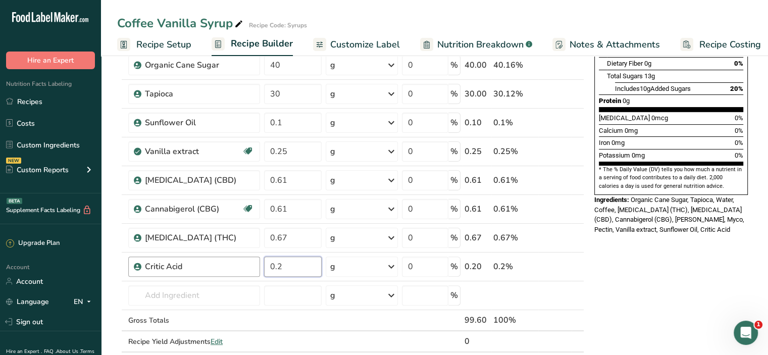
scroll to position [235, 0]
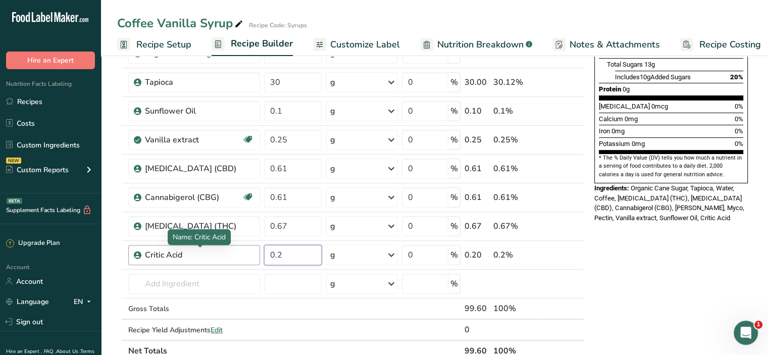
type input "0.2"
click at [206, 237] on span "Name: Critic Acid" at bounding box center [199, 237] width 53 height 10
click at [202, 279] on input "text" at bounding box center [194, 284] width 132 height 20
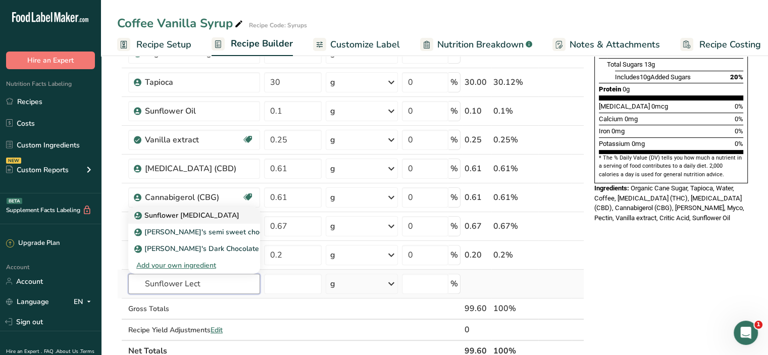
type input "Sunflower Lect"
click at [188, 218] on p "Sunflower [MEDICAL_DATA]" at bounding box center [187, 215] width 103 height 11
type input "Sunflower [MEDICAL_DATA]"
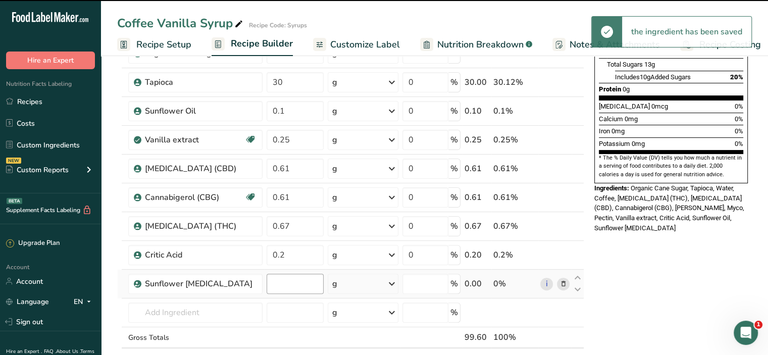
type input "0"
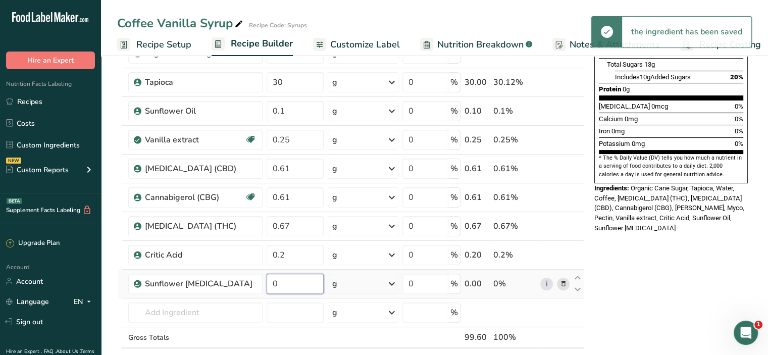
click at [285, 288] on input "0" at bounding box center [295, 284] width 57 height 20
type input "0.1"
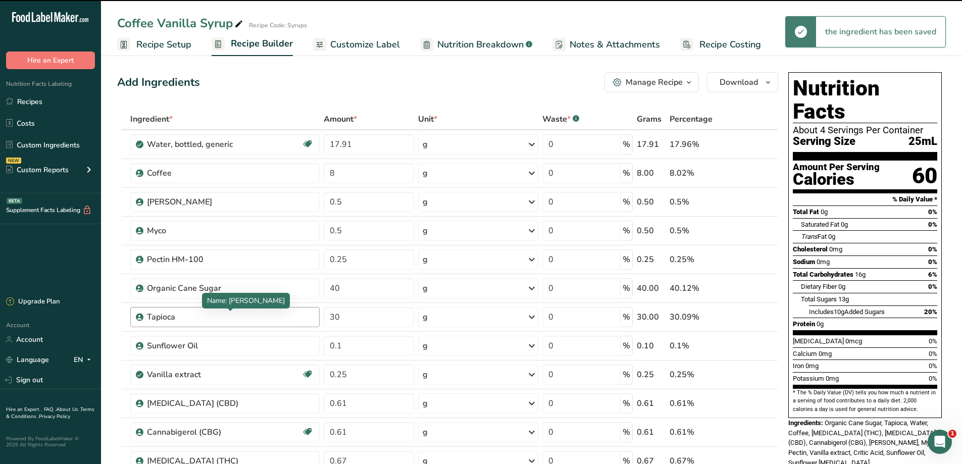
scroll to position [0, 0]
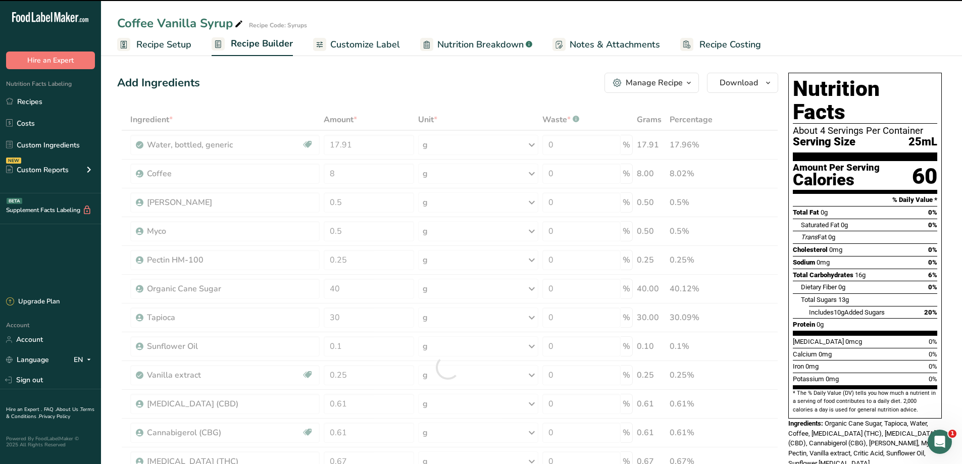
drag, startPoint x: 127, startPoint y: 289, endPoint x: 126, endPoint y: 230, distance: 59.1
click at [126, 230] on div "Ingredient * Amount * Unit * Waste * .a-a{fill:#347362;}.b-a{fill:#fff;} Grams …" at bounding box center [447, 367] width 661 height 517
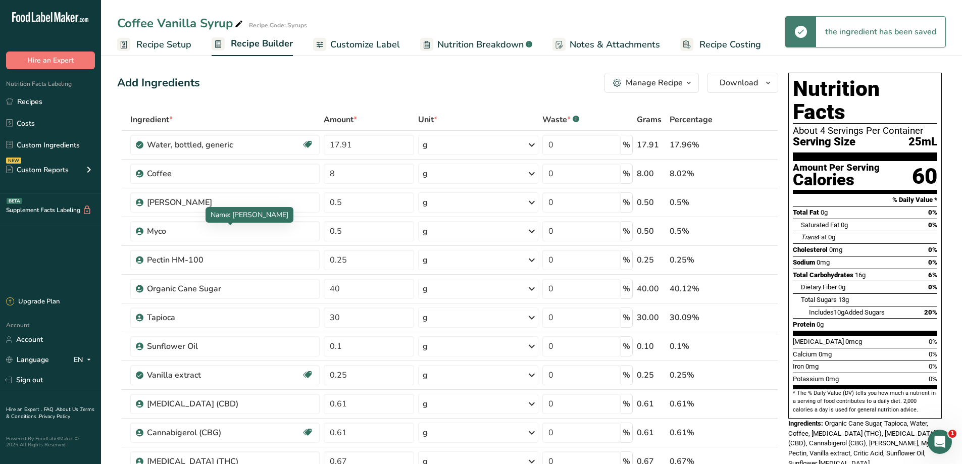
drag, startPoint x: 195, startPoint y: 294, endPoint x: 189, endPoint y: 302, distance: 9.5
click at [189, 302] on td "Organic Cane Sugar" at bounding box center [224, 289] width 193 height 29
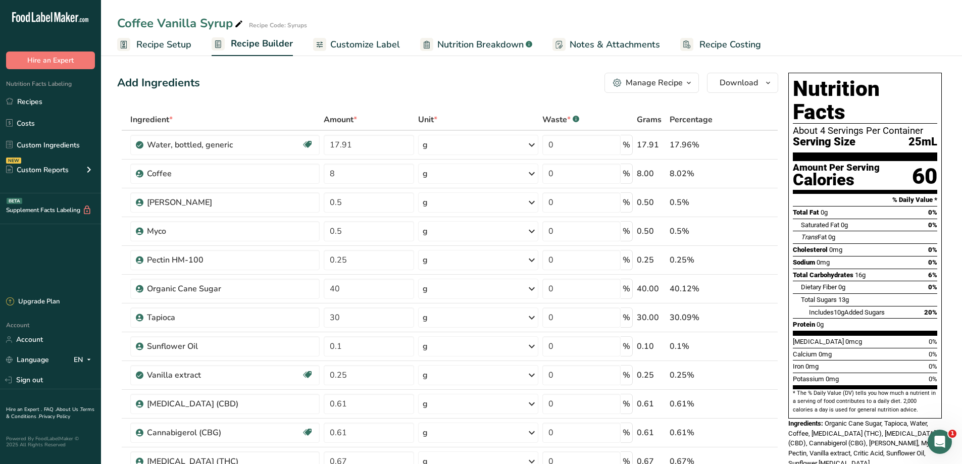
click at [125, 291] on td at bounding box center [125, 289] width 7 height 29
click at [770, 283] on icon at bounding box center [772, 283] width 12 height 8
type input "40"
type input "0.25"
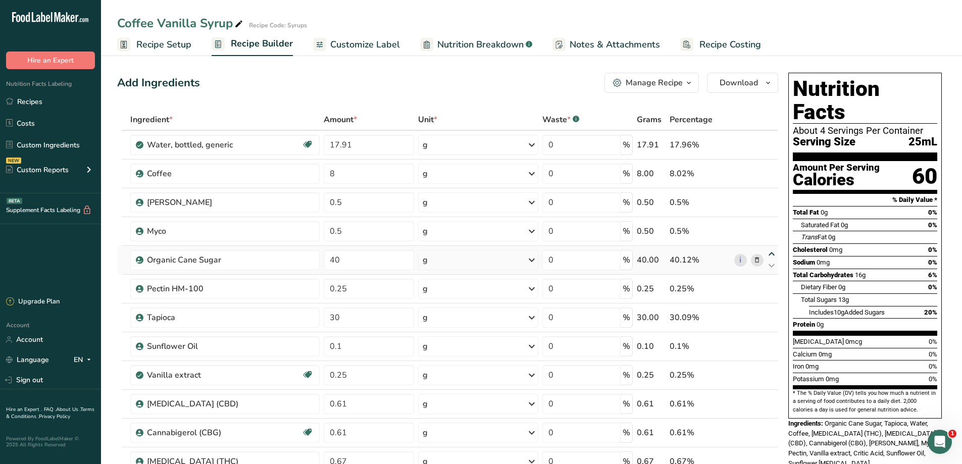
click at [770, 253] on icon at bounding box center [772, 255] width 12 height 8
type input "40"
type input "0.5"
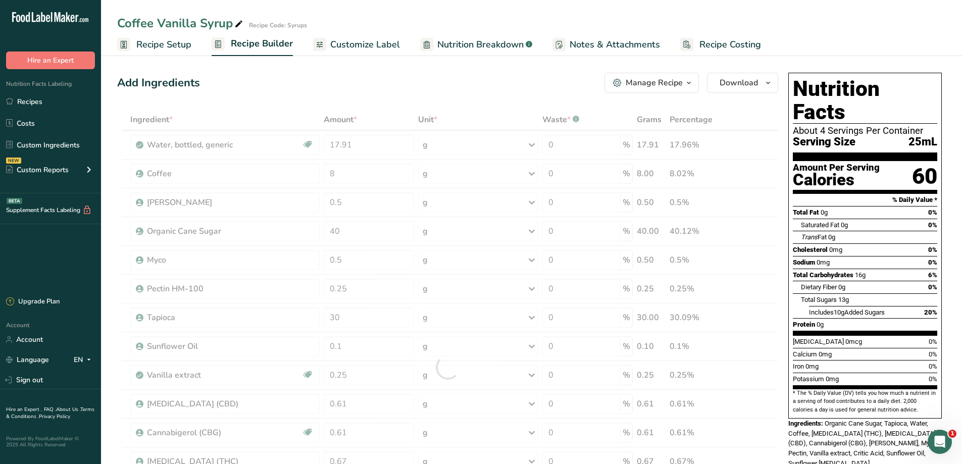
click at [770, 257] on div at bounding box center [447, 367] width 661 height 517
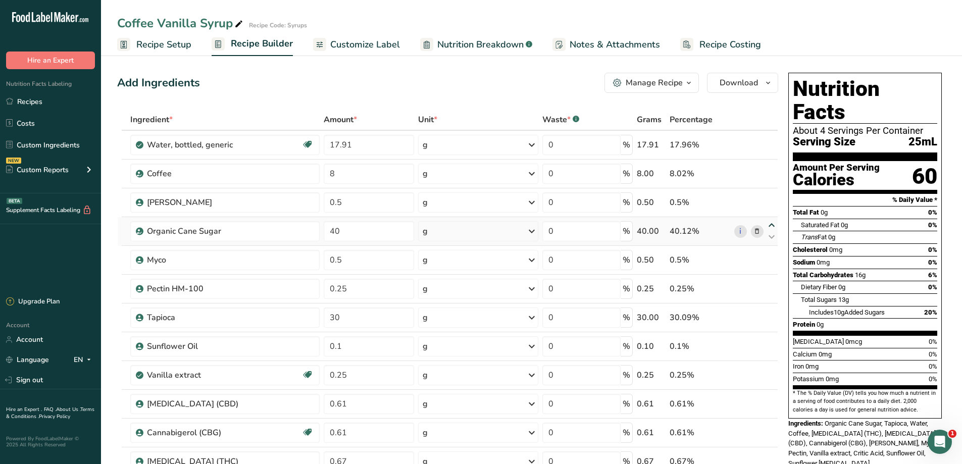
click at [771, 225] on icon at bounding box center [772, 226] width 12 height 8
type input "40"
type input "0.5"
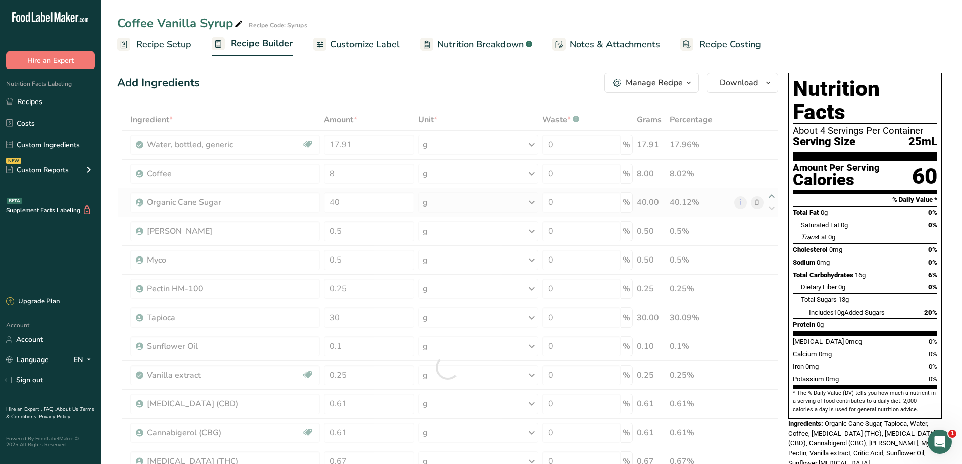
click at [772, 196] on div at bounding box center [447, 367] width 661 height 517
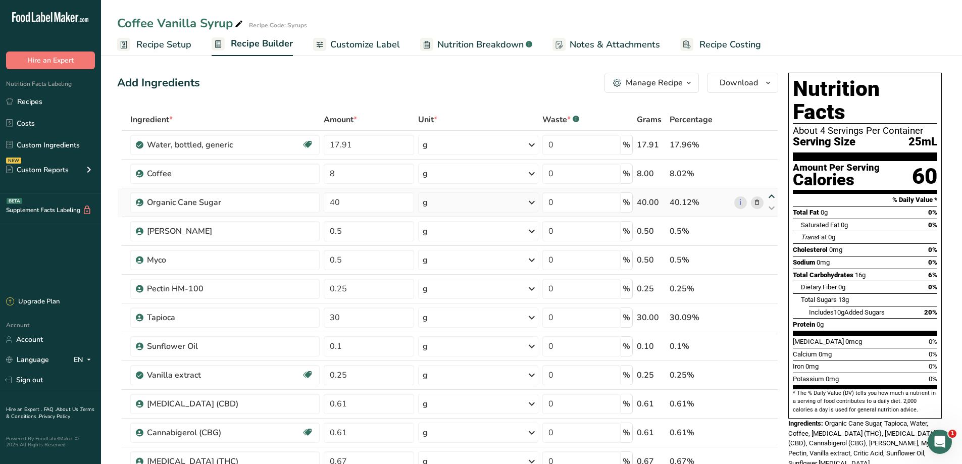
click at [772, 196] on icon at bounding box center [772, 197] width 12 height 8
type input "40"
type input "8"
click at [772, 167] on icon at bounding box center [772, 168] width 12 height 8
type input "40"
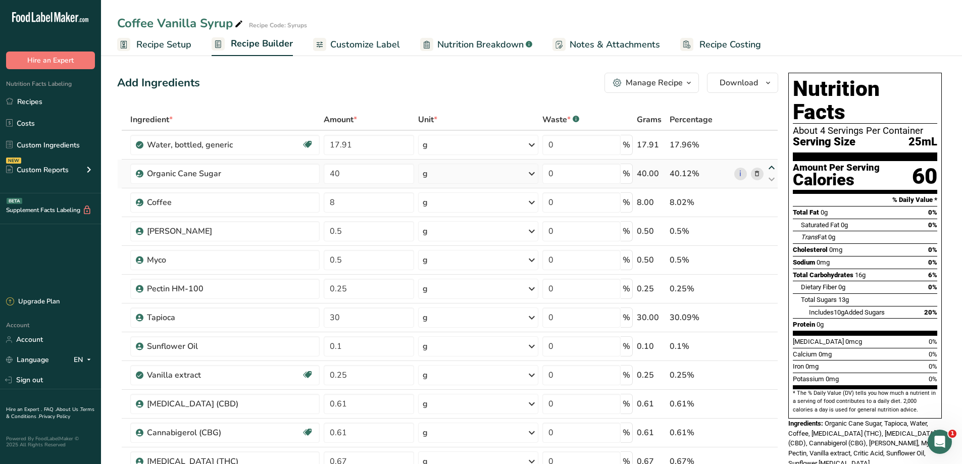
type input "17.91"
click at [774, 310] on icon at bounding box center [772, 312] width 12 height 8
type input "30"
type input "0.25"
click at [772, 280] on icon at bounding box center [772, 283] width 12 height 8
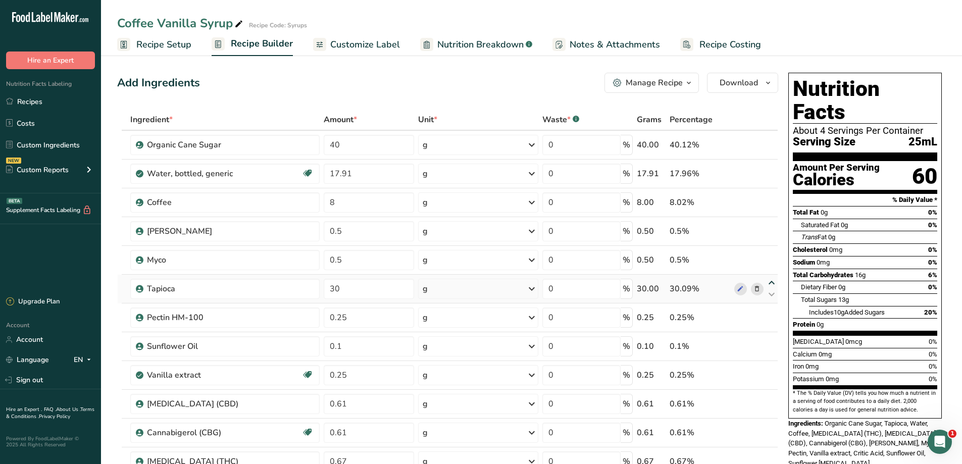
type input "30"
type input "0.5"
click at [772, 254] on icon at bounding box center [772, 255] width 12 height 8
type input "30"
type input "0.5"
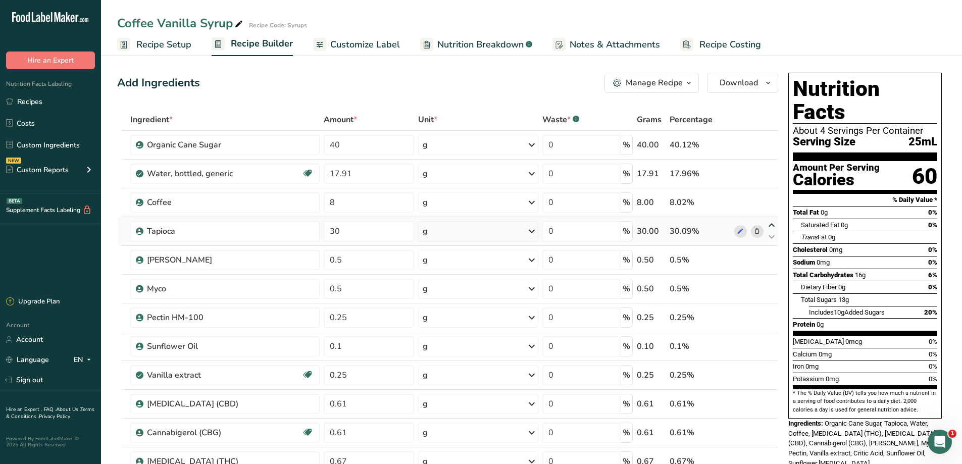
click at [773, 226] on icon at bounding box center [772, 226] width 12 height 8
type input "30"
type input "8"
click at [773, 195] on icon at bounding box center [772, 197] width 12 height 8
type input "30"
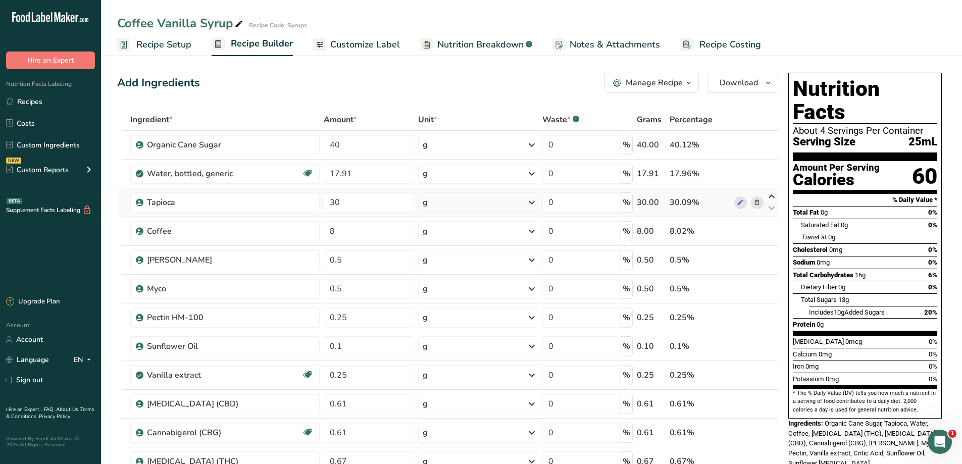
type input "17.91"
click at [147, 50] on span "Recipe Setup" at bounding box center [163, 45] width 55 height 14
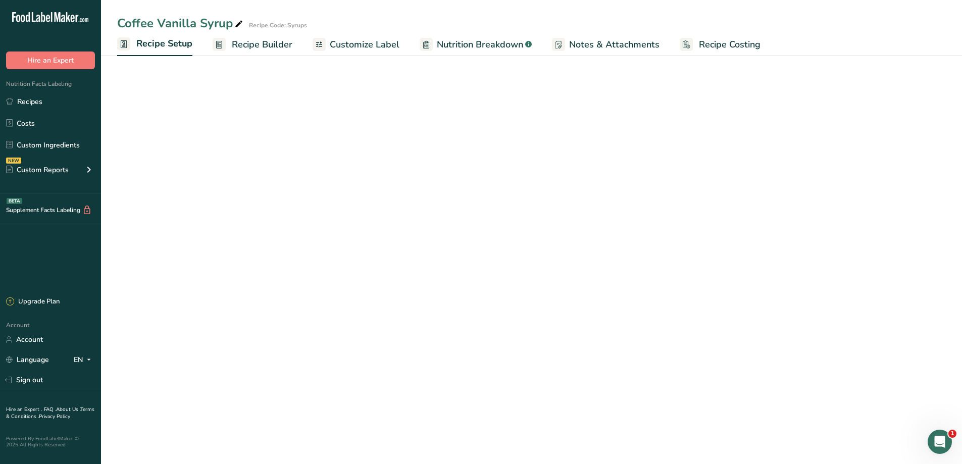
select select "22"
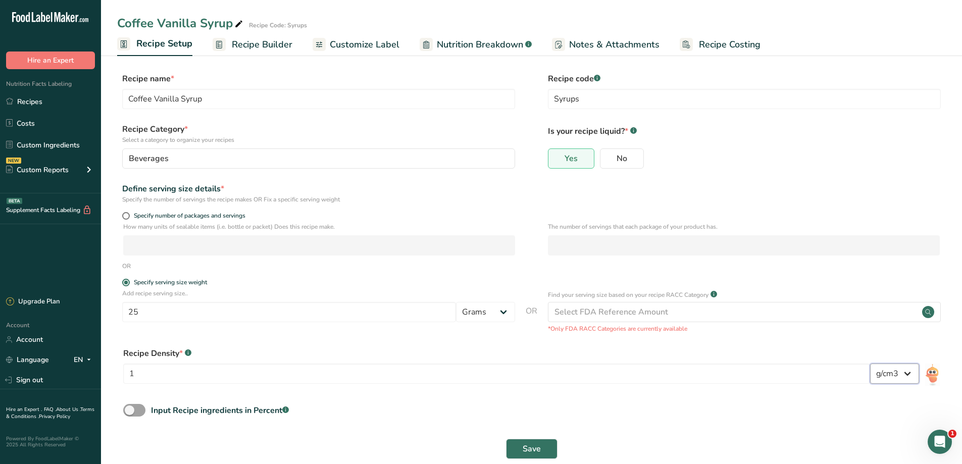
click at [891, 381] on select "lb/ft3 g/cm3" at bounding box center [894, 374] width 49 height 20
click at [704, 317] on div "Select FDA Reference Amount" at bounding box center [744, 312] width 393 height 20
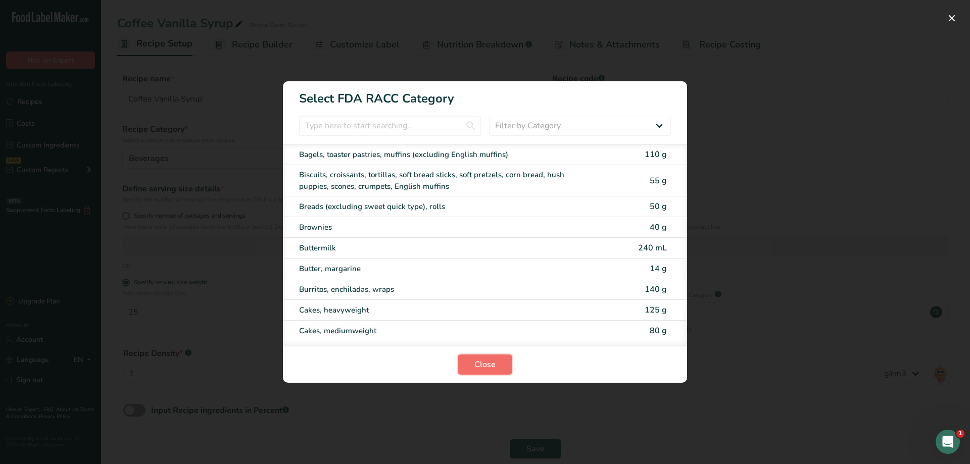
click at [483, 366] on span "Close" at bounding box center [484, 365] width 21 height 12
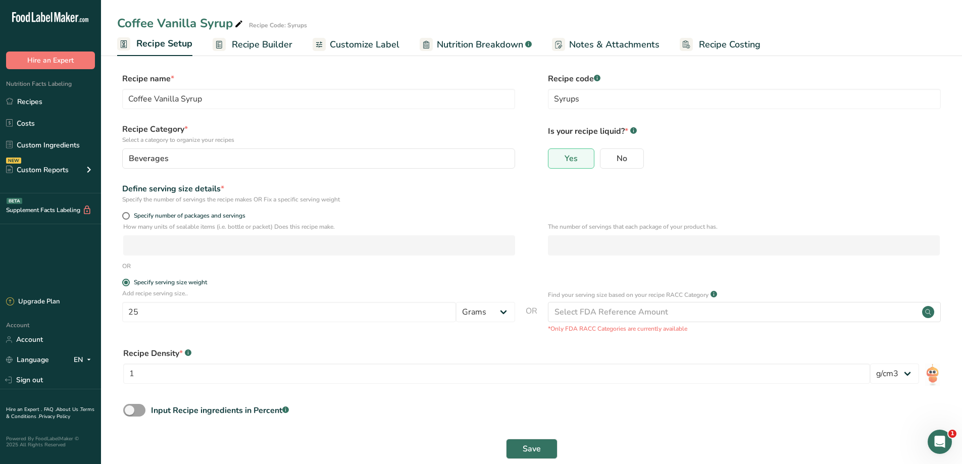
click at [249, 52] on link "Recipe Builder" at bounding box center [253, 44] width 80 height 23
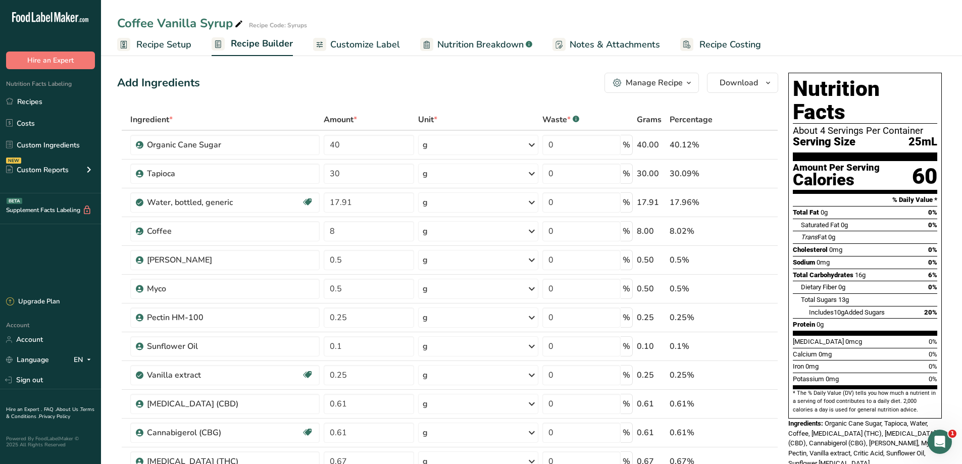
click at [365, 47] on span "Customize Label" at bounding box center [365, 45] width 70 height 14
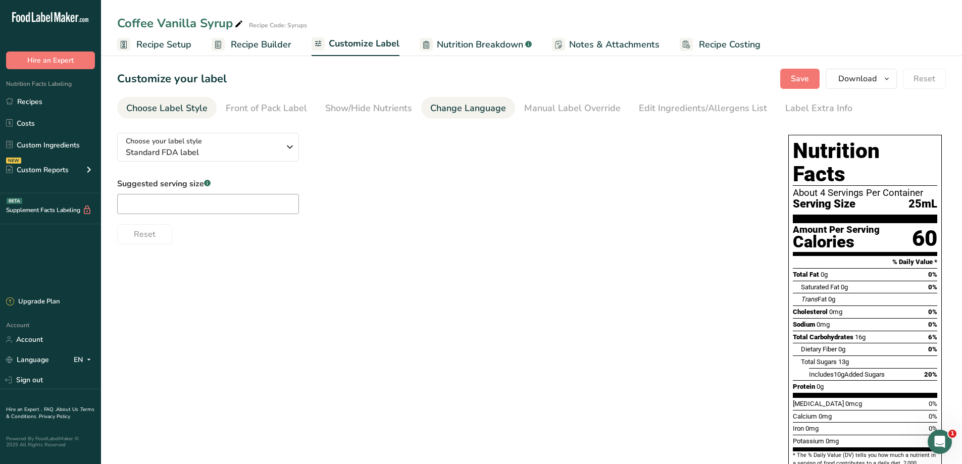
click at [454, 110] on div "Change Language" at bounding box center [468, 109] width 76 height 14
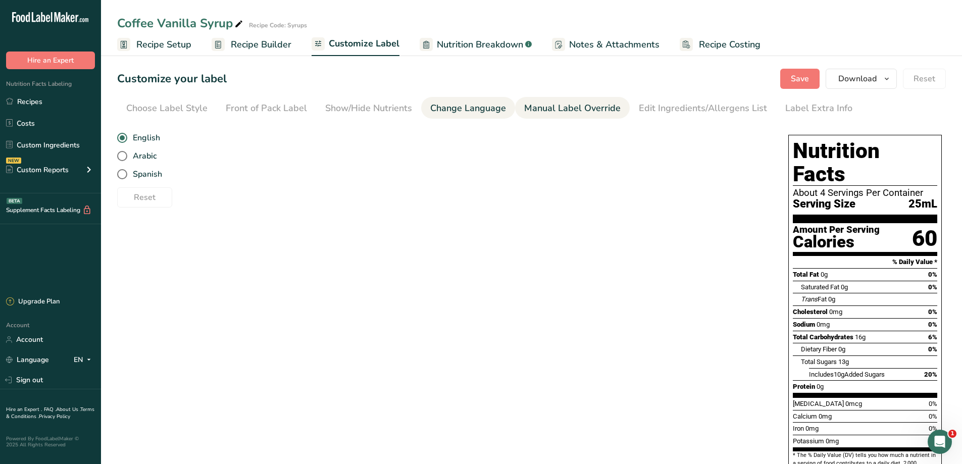
click at [564, 111] on div "Manual Label Override" at bounding box center [572, 109] width 96 height 14
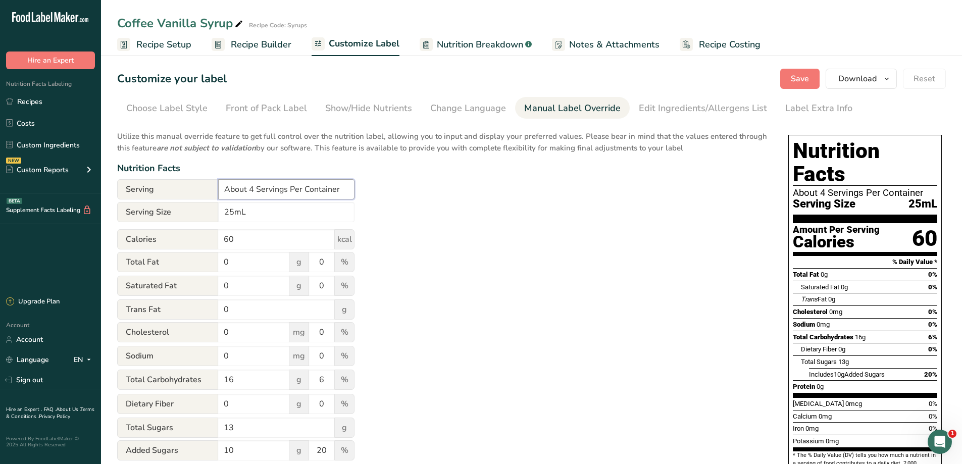
click at [253, 191] on input "About 4 Servings Per Container" at bounding box center [286, 189] width 136 height 20
type input "About 5 Servings Per Container"
click at [244, 212] on input "25mL" at bounding box center [286, 212] width 136 height 20
type input "2"
type input "5gr"
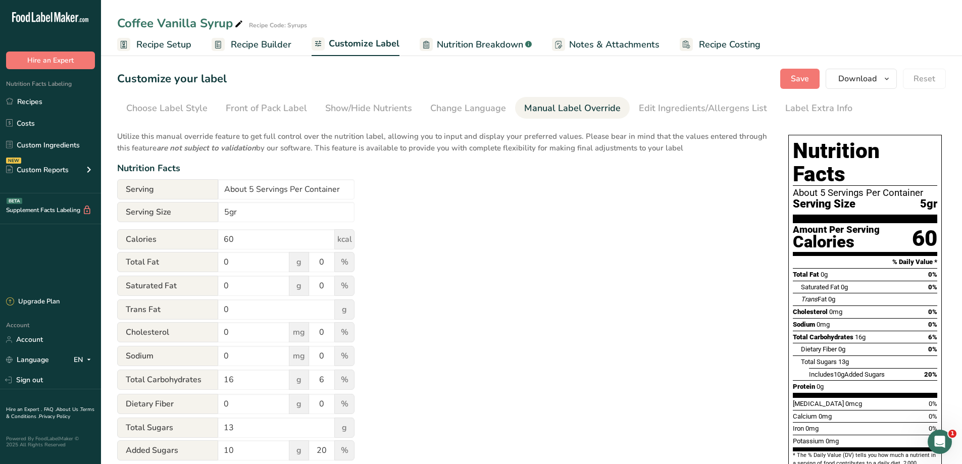
click at [368, 219] on div "Utilize this manual override feature to get full control over the nutrition lab…" at bounding box center [442, 366] width 651 height 483
click at [800, 78] on span "Save" at bounding box center [800, 79] width 18 height 12
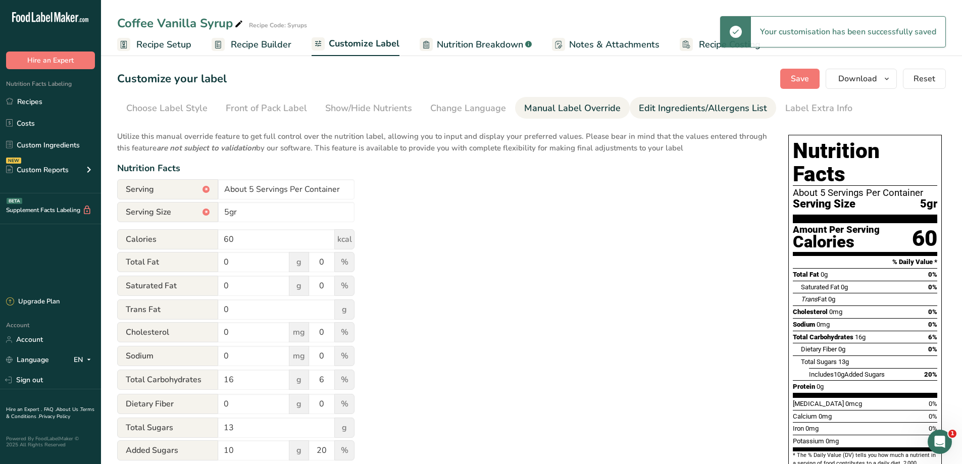
click at [646, 115] on link "Edit Ingredients/Allergens List" at bounding box center [703, 108] width 128 height 23
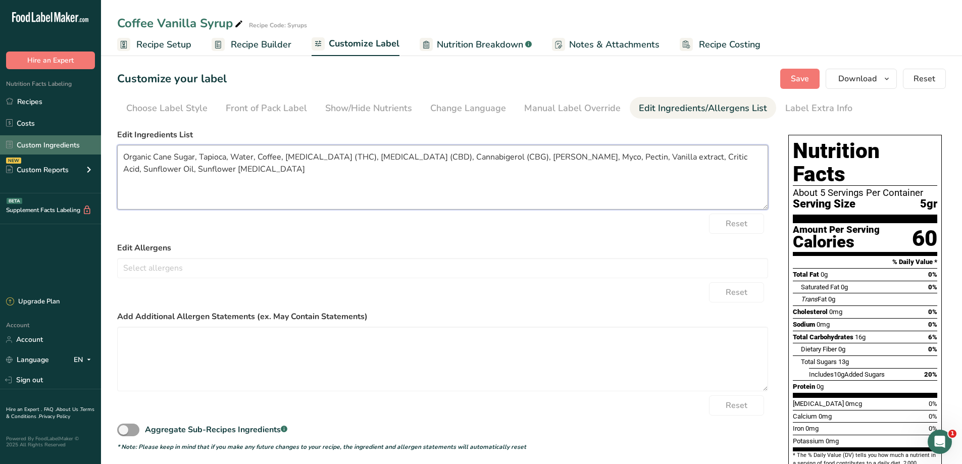
drag, startPoint x: 154, startPoint y: 157, endPoint x: 97, endPoint y: 145, distance: 58.4
click at [102, 156] on section "Customize your label Save Download Choose what to show on your downloaded label…" at bounding box center [531, 305] width 861 height 504
type textarea "Organic Cane Sugar, Tapioca, Water, Coffee, [MEDICAL_DATA] (THC), [MEDICAL_DATA…"
click at [788, 84] on button "Save" at bounding box center [800, 79] width 39 height 20
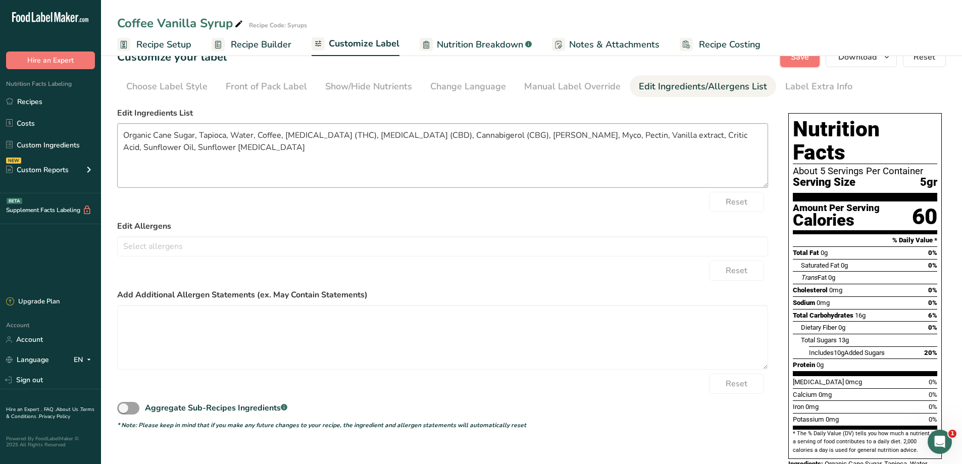
scroll to position [34, 0]
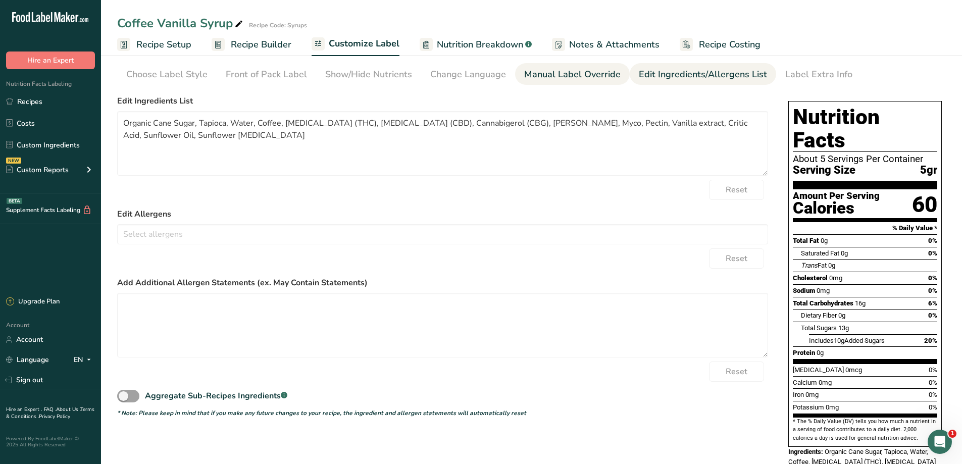
click at [548, 80] on div "Manual Label Override" at bounding box center [572, 75] width 96 height 14
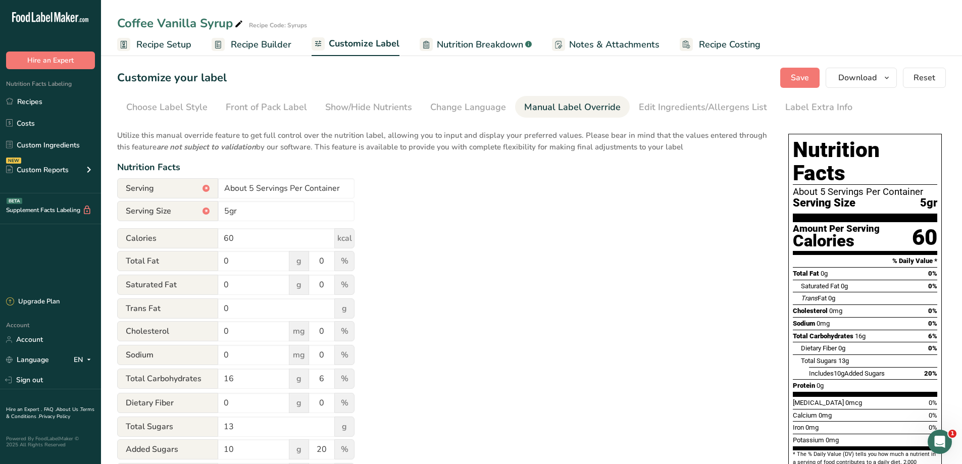
scroll to position [0, 0]
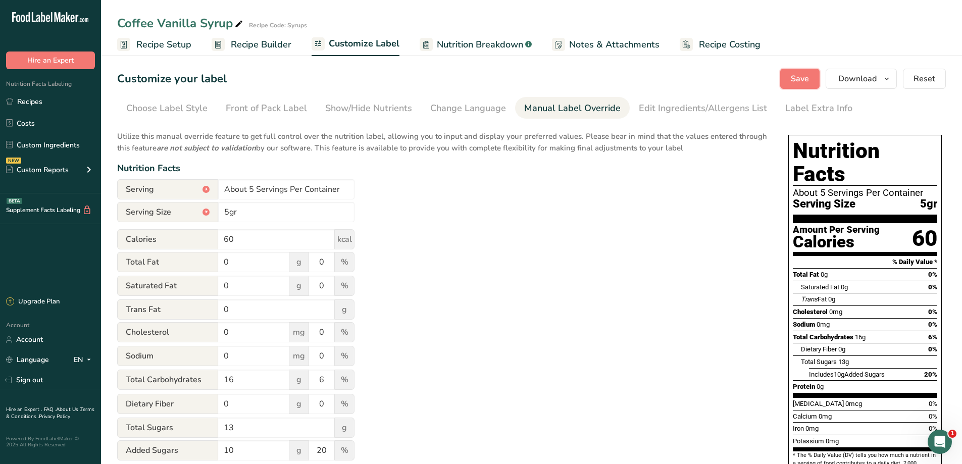
click at [789, 72] on button "Save" at bounding box center [800, 79] width 39 height 20
click at [869, 77] on span "Download" at bounding box center [858, 79] width 38 height 12
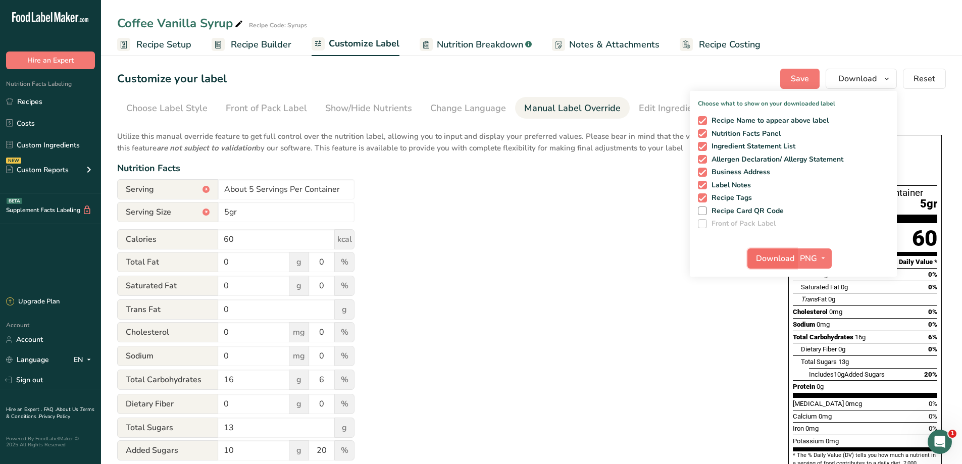
click at [778, 263] on span "Download" at bounding box center [775, 259] width 38 height 12
click at [539, 274] on div "Utilize this manual override feature to get full control over the nutrition lab…" at bounding box center [442, 366] width 651 height 483
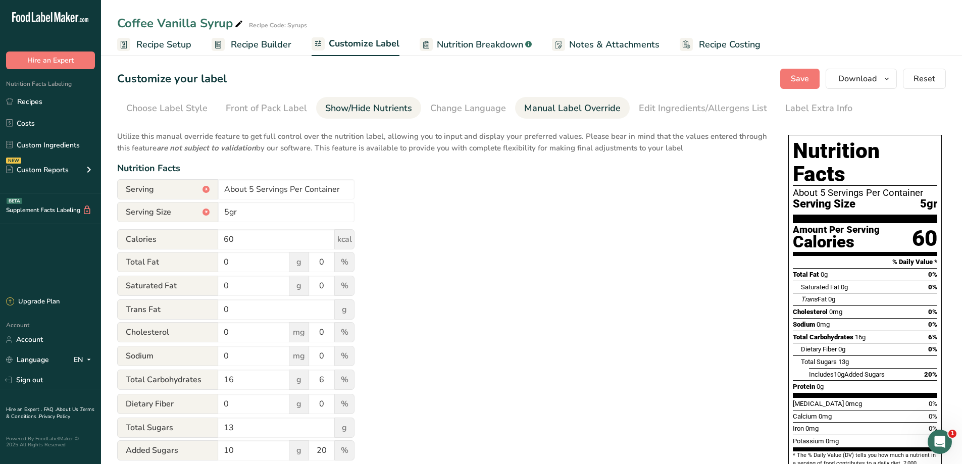
click at [330, 106] on div "Show/Hide Nutrients" at bounding box center [368, 109] width 87 height 14
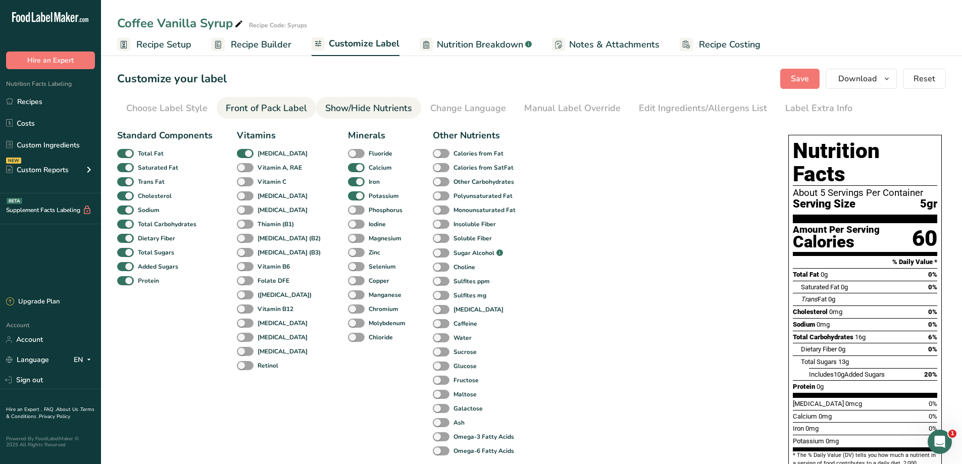
click at [289, 105] on div "Front of Pack Label" at bounding box center [266, 109] width 81 height 14
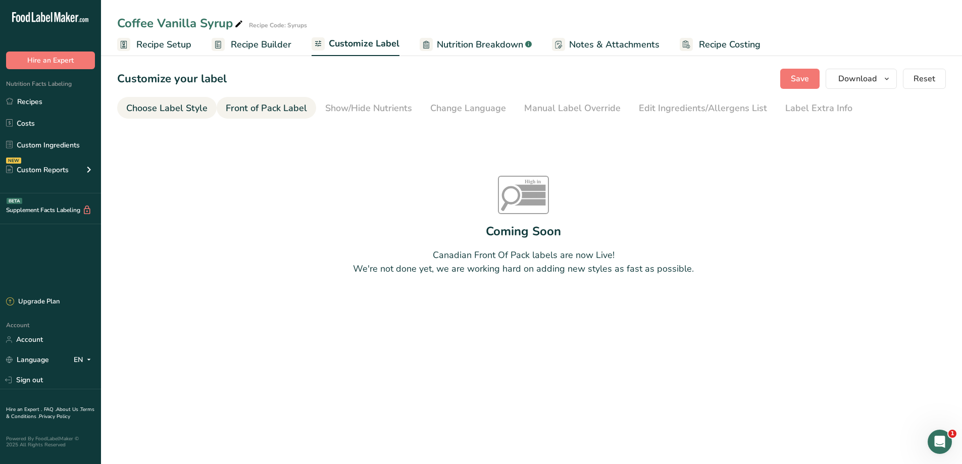
click at [204, 104] on div "Choose Label Style" at bounding box center [166, 109] width 81 height 14
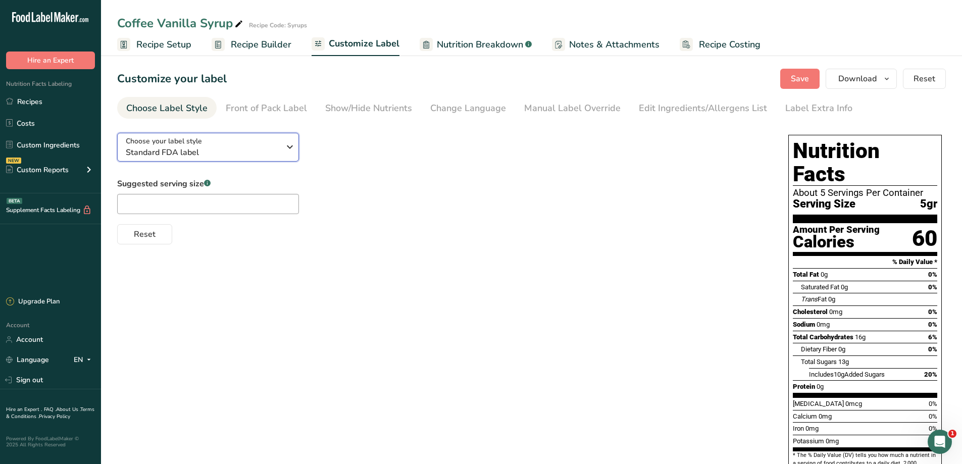
click at [232, 150] on span "Standard FDA label" at bounding box center [203, 153] width 154 height 12
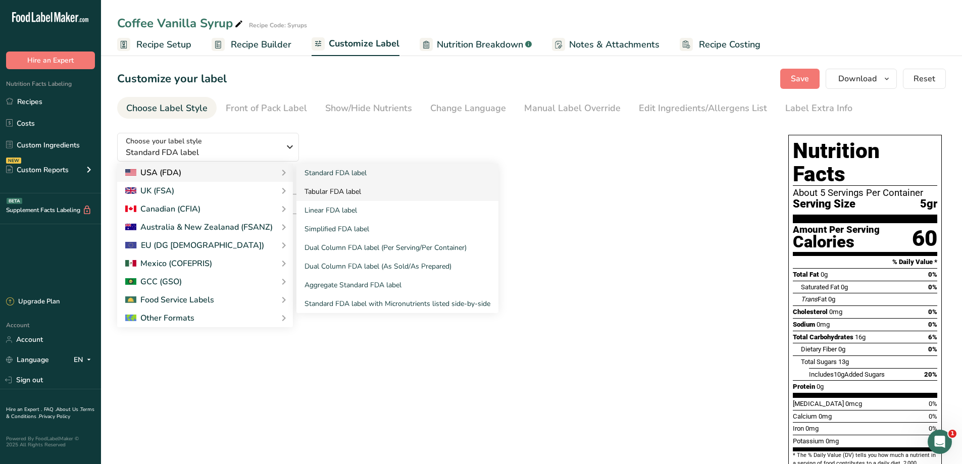
click at [361, 199] on link "Tabular FDA label" at bounding box center [398, 191] width 202 height 19
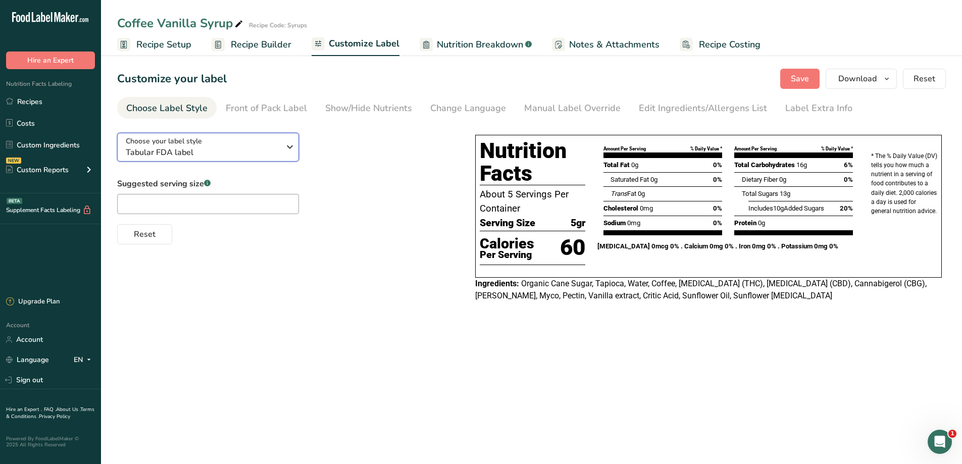
click at [241, 143] on div "Choose your label style Tabular FDA label" at bounding box center [203, 147] width 154 height 23
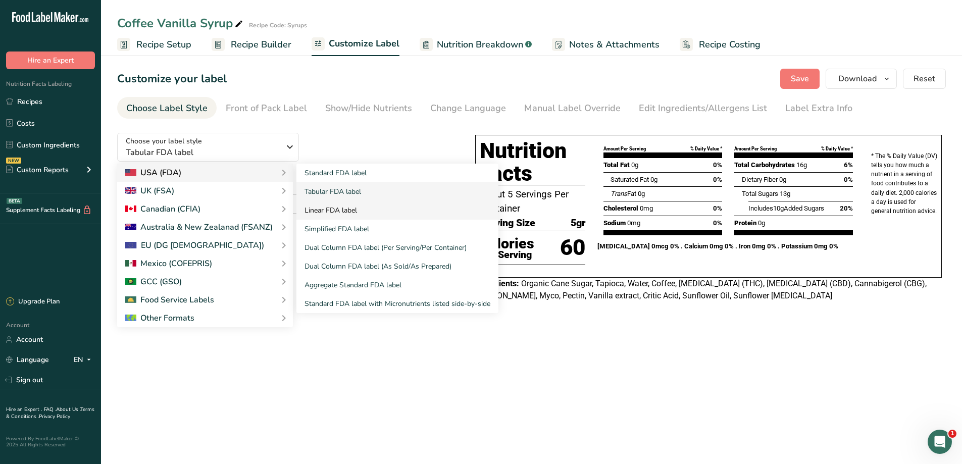
click at [355, 214] on link "Linear FDA label" at bounding box center [398, 210] width 202 height 19
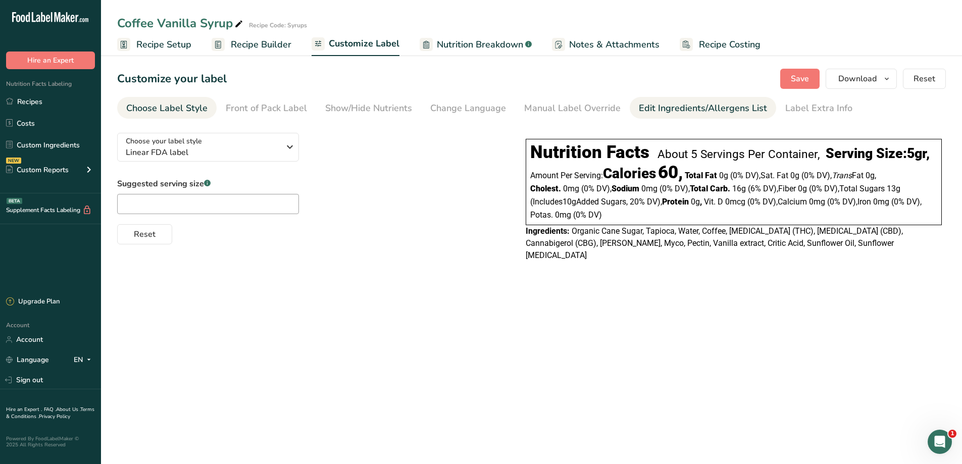
click at [706, 110] on div "Edit Ingredients/Allergens List" at bounding box center [703, 109] width 128 height 14
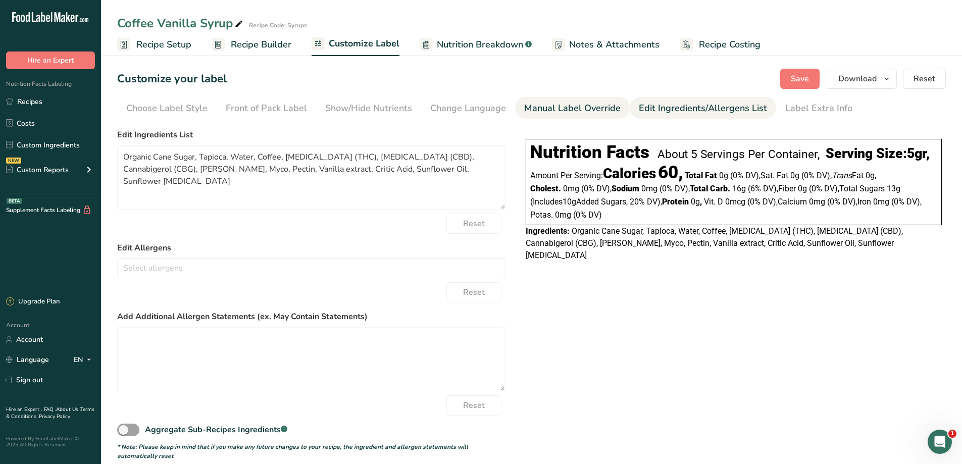
click at [569, 111] on div "Manual Label Override" at bounding box center [572, 109] width 96 height 14
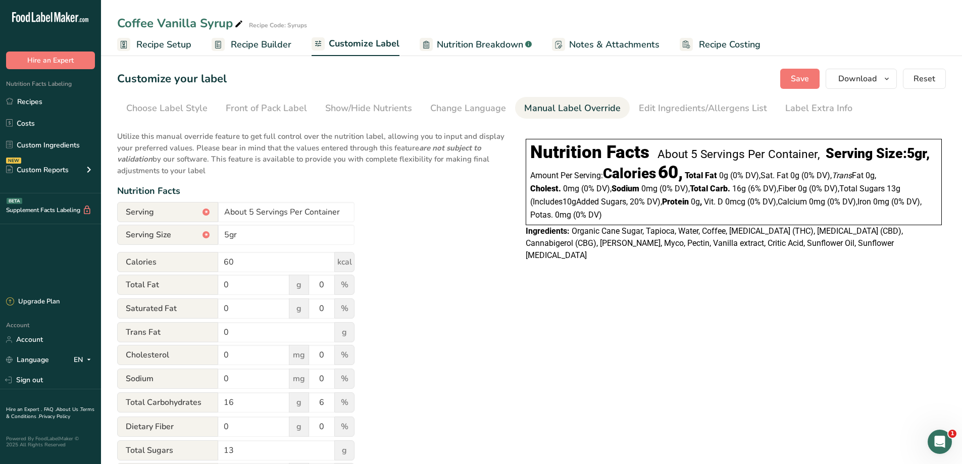
click at [551, 166] on div "Nutrition Facts About 5 Servings Per Container, Serving Size: 5gr ," at bounding box center [733, 152] width 407 height 27
click at [544, 166] on div "Nutrition Facts About 5 Servings Per Container, Serving Size: 5gr ," at bounding box center [733, 152] width 407 height 27
click at [291, 239] on input "5gr" at bounding box center [286, 235] width 136 height 20
click at [327, 265] on input "60" at bounding box center [276, 262] width 117 height 20
click at [455, 113] on div "Change Language" at bounding box center [468, 109] width 76 height 14
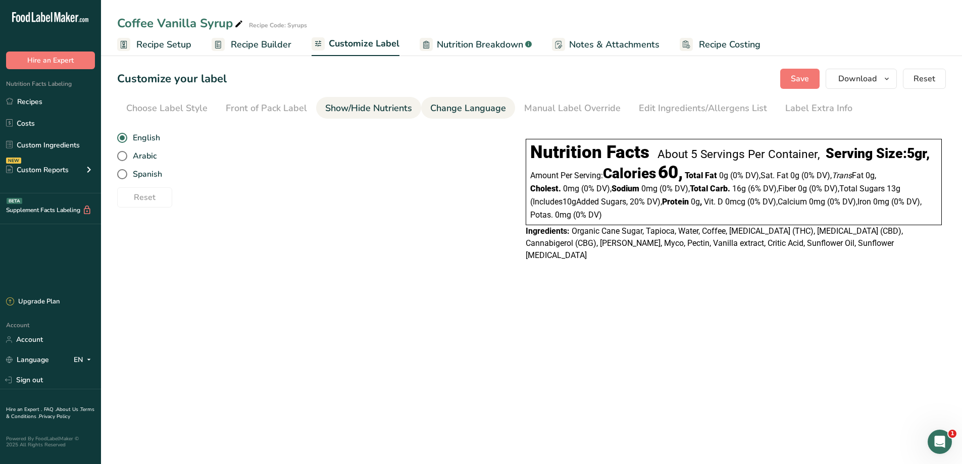
click at [394, 102] on div "Show/Hide Nutrients" at bounding box center [368, 109] width 87 height 14
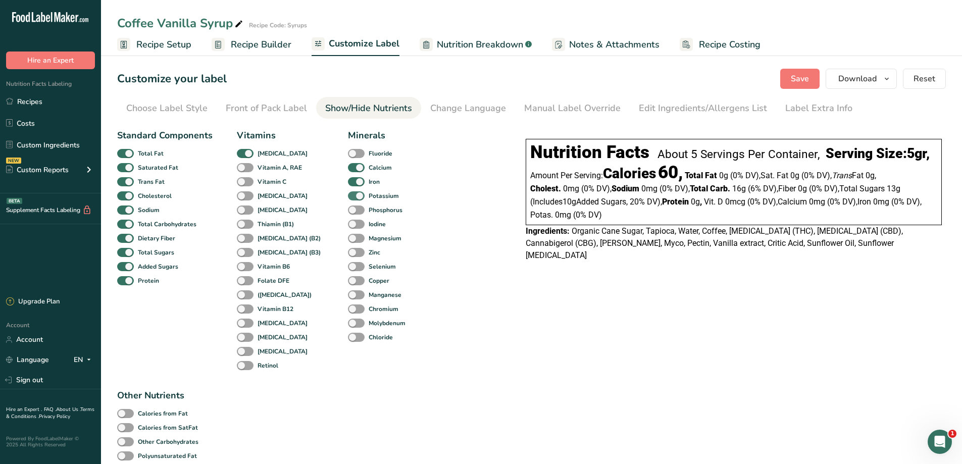
click at [348, 194] on span at bounding box center [356, 196] width 17 height 10
click at [348, 194] on input "Potassium" at bounding box center [351, 195] width 7 height 7
checkbox input "false"
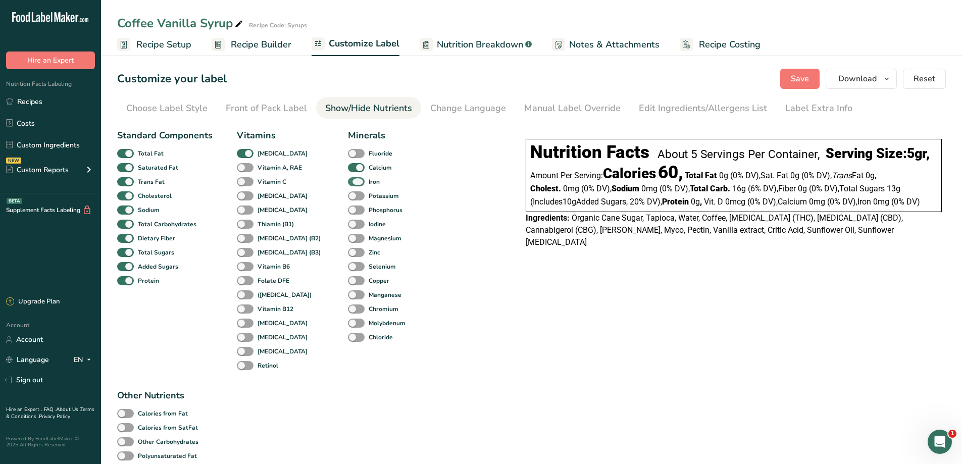
click at [348, 180] on span at bounding box center [356, 182] width 17 height 10
click at [348, 180] on input "Iron" at bounding box center [351, 181] width 7 height 7
checkbox input "false"
click at [348, 162] on div "Calcium" at bounding box center [355, 168] width 15 height 14
click at [348, 165] on span at bounding box center [356, 168] width 17 height 10
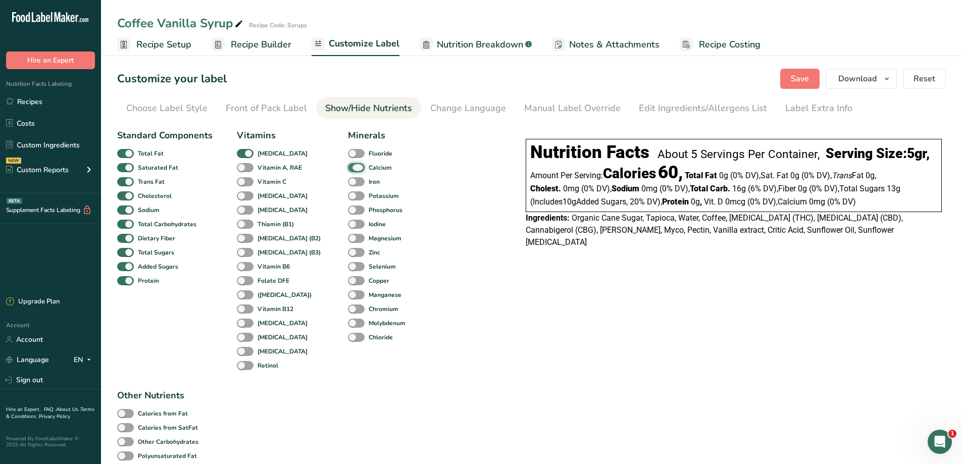
click at [348, 165] on input "Calcium" at bounding box center [351, 167] width 7 height 7
checkbox input "false"
click at [247, 156] on span at bounding box center [245, 154] width 17 height 10
click at [244, 156] on input "[MEDICAL_DATA]" at bounding box center [240, 153] width 7 height 7
checkbox input "false"
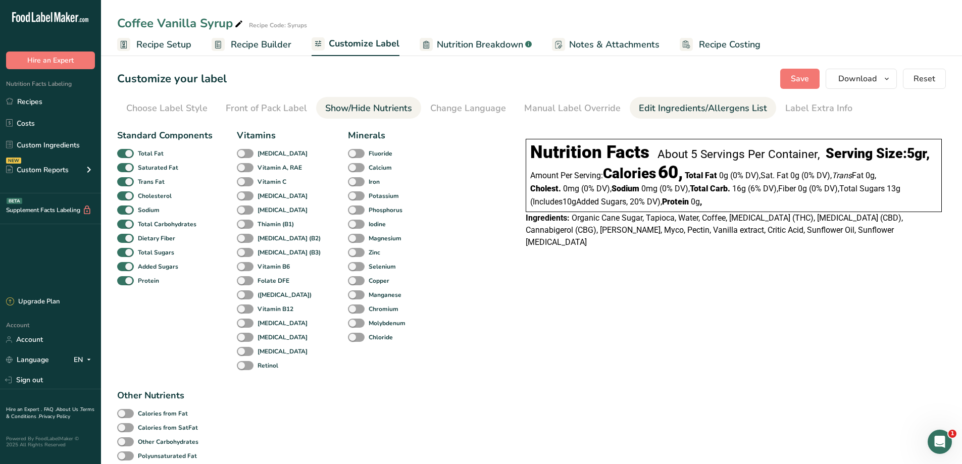
click at [642, 116] on link "Edit Ingredients/Allergens List" at bounding box center [703, 108] width 128 height 23
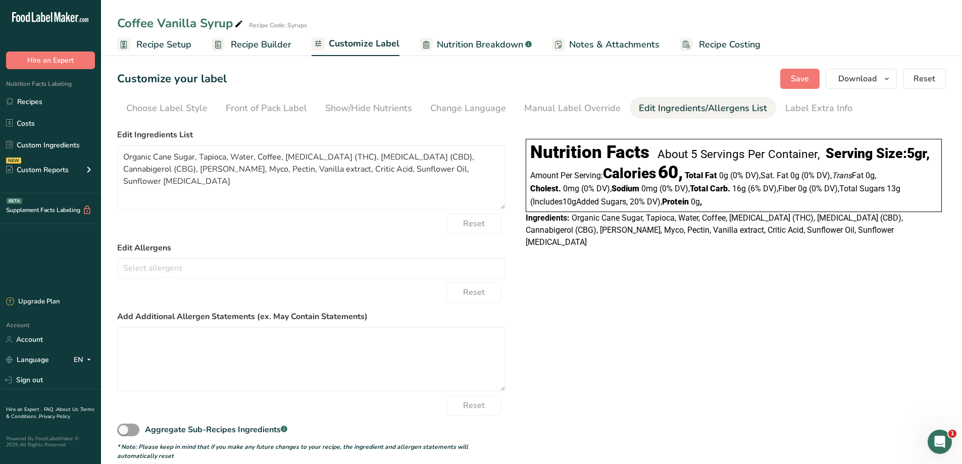
click at [546, 181] on div "Amount Per Serving: Calories 60," at bounding box center [606, 174] width 153 height 14
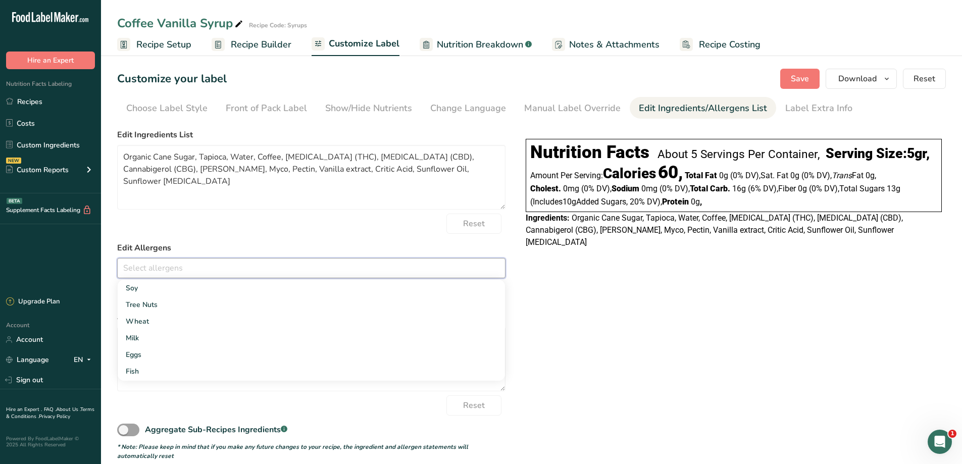
click at [366, 266] on input "text" at bounding box center [311, 268] width 387 height 16
click at [370, 233] on div "Reset" at bounding box center [311, 224] width 389 height 20
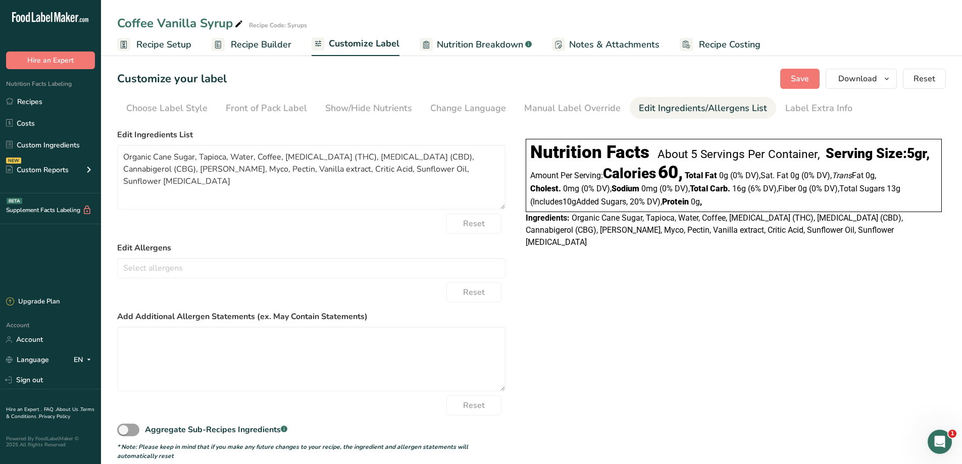
scroll to position [13, 0]
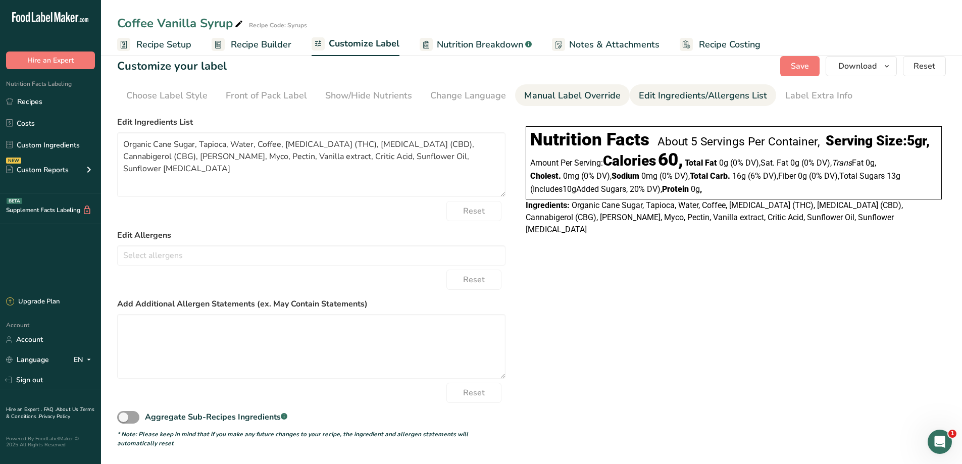
click at [545, 93] on div "Manual Label Override" at bounding box center [572, 96] width 96 height 14
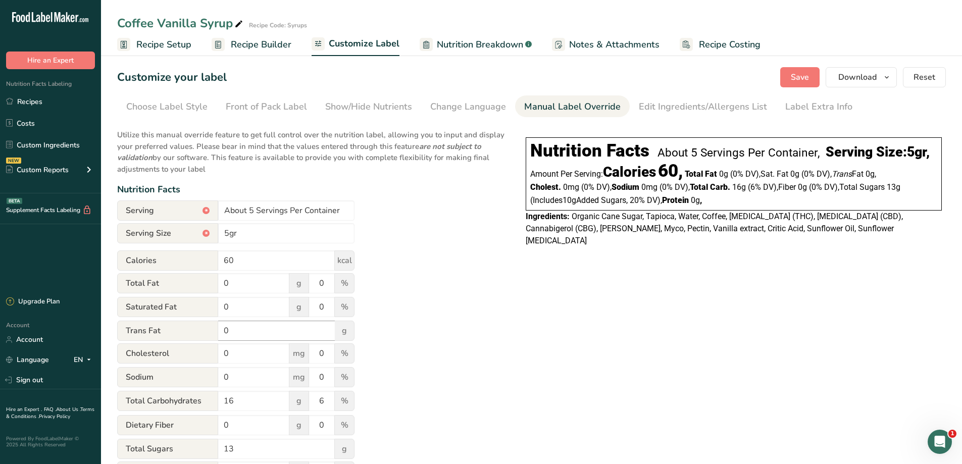
scroll to position [0, 0]
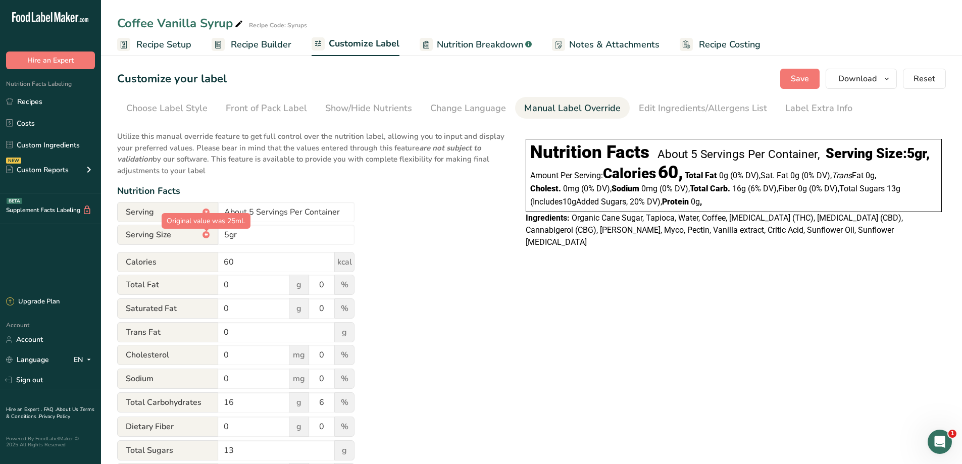
click at [204, 235] on div "*" at bounding box center [206, 234] width 7 height 7
click at [162, 231] on span "Serving Size *" at bounding box center [167, 235] width 101 height 20
click at [493, 104] on div "Change Language" at bounding box center [468, 109] width 76 height 14
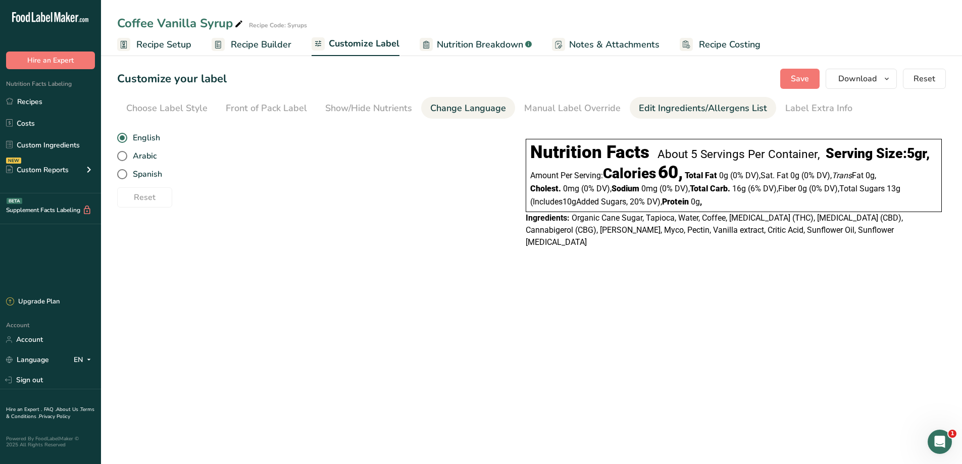
click at [664, 103] on div "Edit Ingredients/Allergens List" at bounding box center [703, 109] width 128 height 14
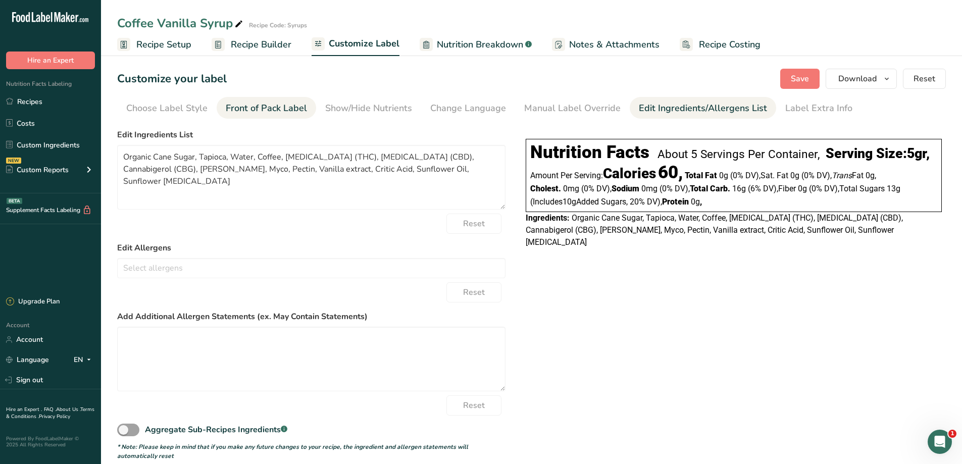
click at [247, 106] on div "Front of Pack Label" at bounding box center [266, 109] width 81 height 14
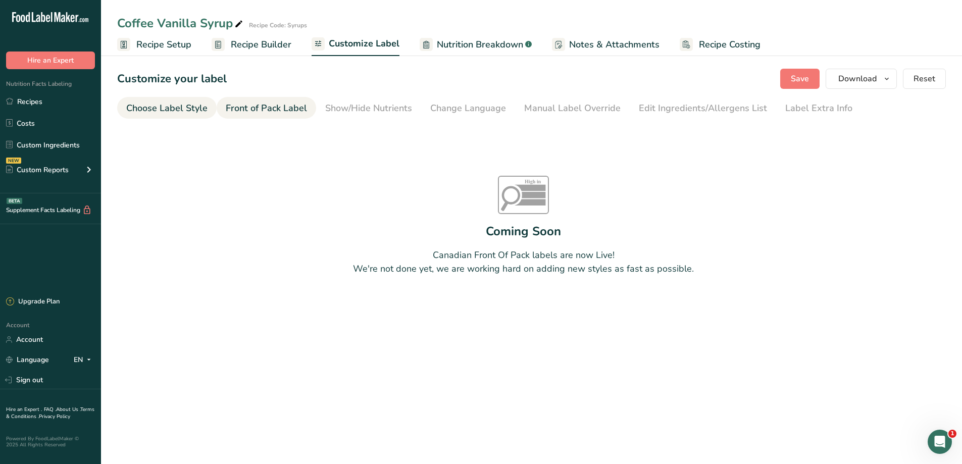
click at [185, 106] on div "Choose Label Style" at bounding box center [166, 109] width 81 height 14
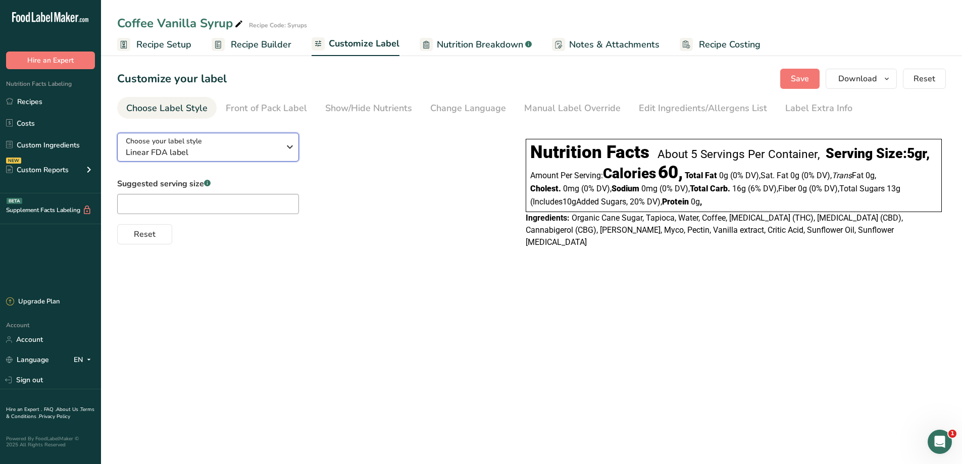
click at [248, 140] on div "Choose your label style Linear FDA label" at bounding box center [203, 147] width 154 height 23
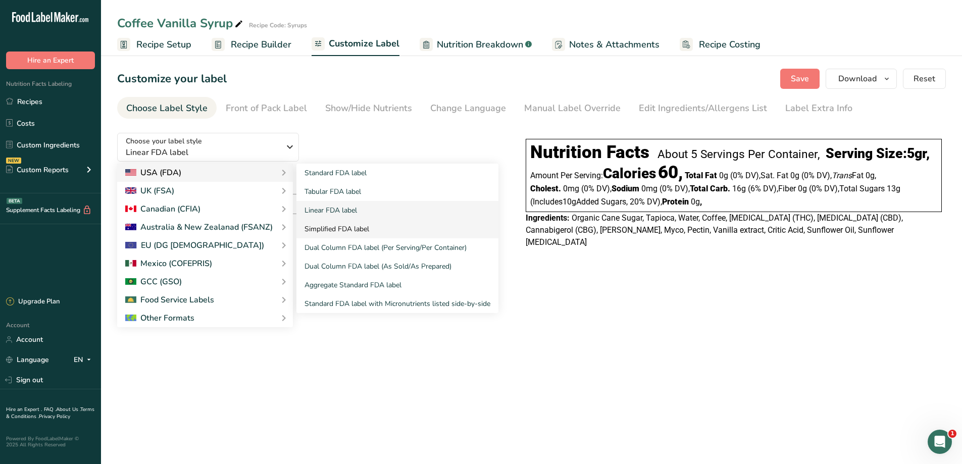
click at [345, 220] on link "Simplified FDA label" at bounding box center [398, 229] width 202 height 19
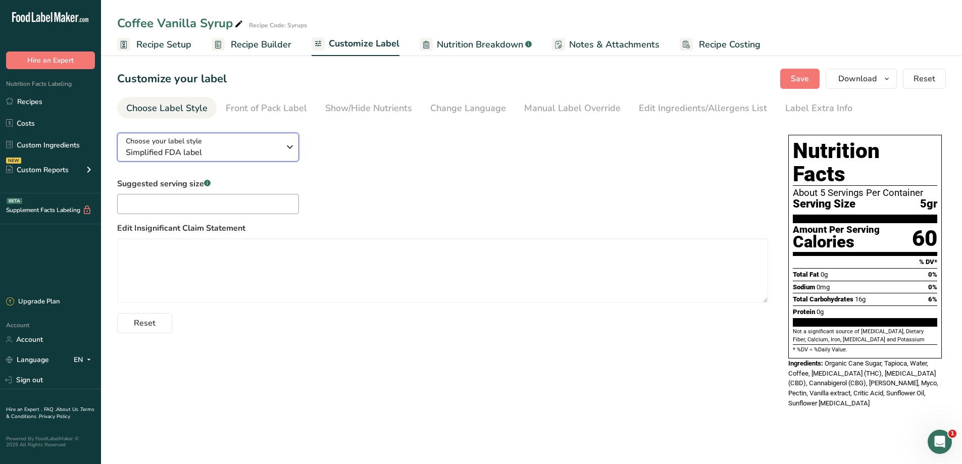
click at [282, 148] on div "Choose your label style Simplified FDA label" at bounding box center [207, 147] width 162 height 23
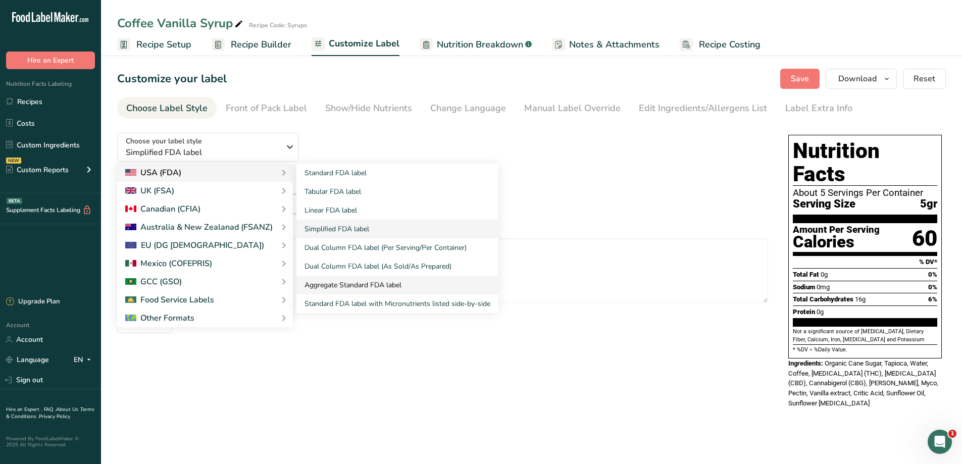
click at [362, 289] on link "Aggregate Standard FDA label" at bounding box center [398, 285] width 202 height 19
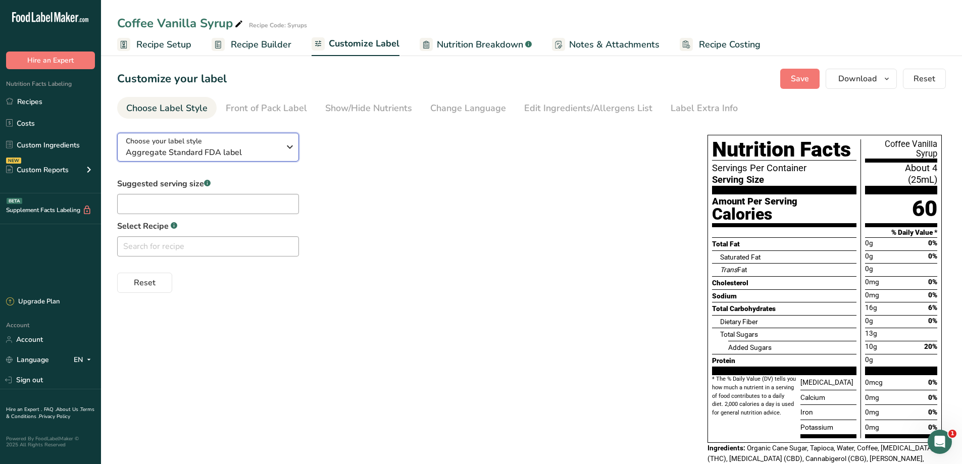
click at [279, 147] on span "Aggregate Standard FDA label" at bounding box center [203, 153] width 154 height 12
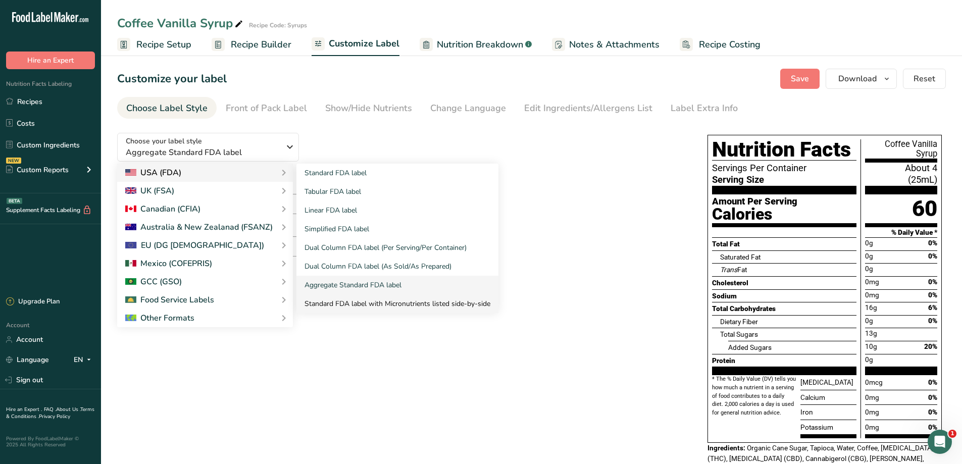
click at [368, 305] on link "Standard FDA label with Micronutrients listed side-by-side" at bounding box center [398, 304] width 202 height 19
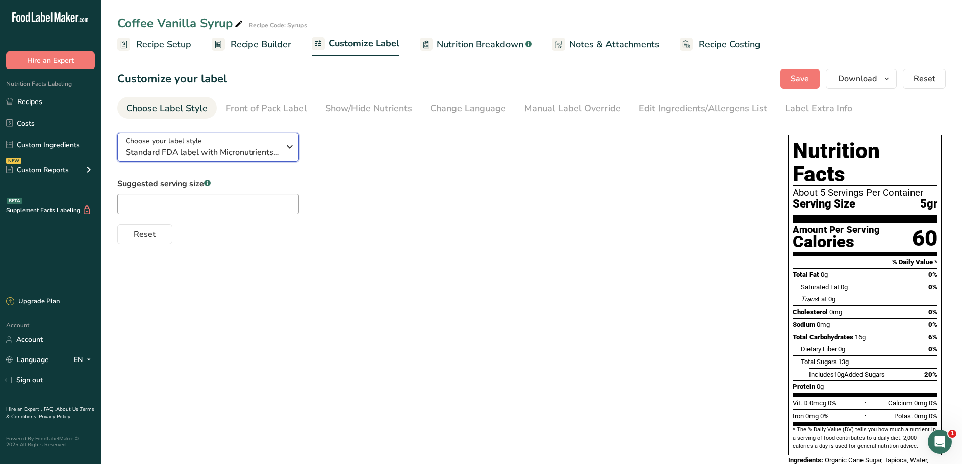
click at [288, 148] on icon "button" at bounding box center [290, 147] width 12 height 18
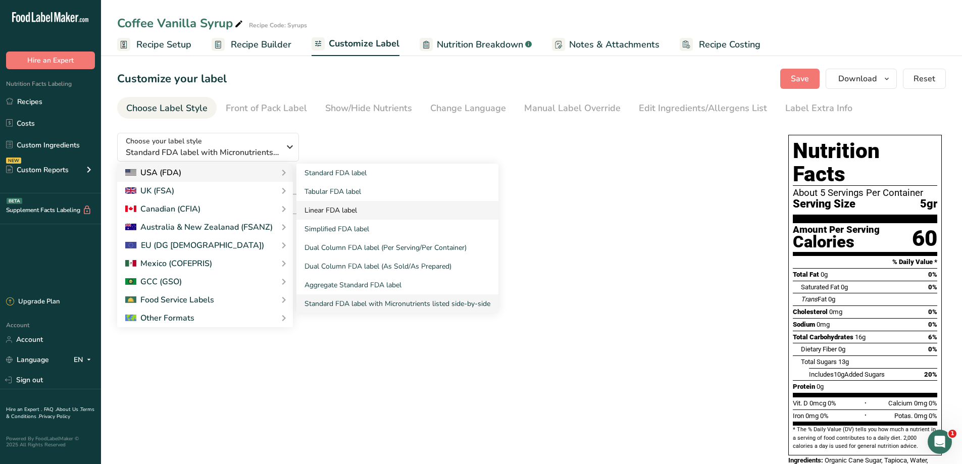
click at [359, 214] on link "Linear FDA label" at bounding box center [398, 210] width 202 height 19
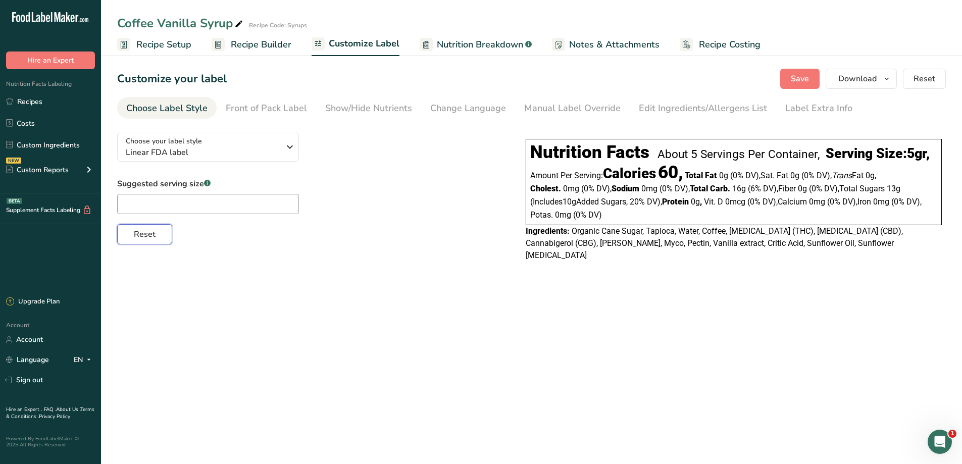
click at [148, 233] on span "Reset" at bounding box center [145, 234] width 22 height 12
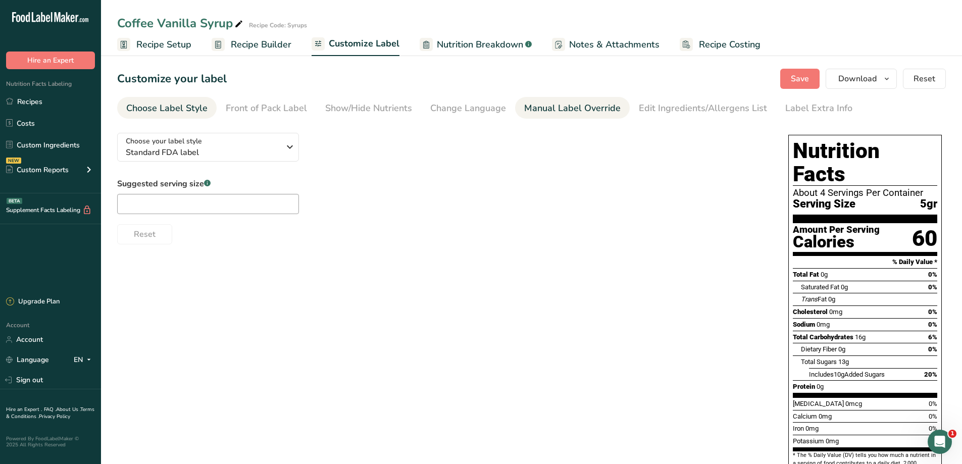
click at [612, 105] on div "Manual Label Override" at bounding box center [572, 109] width 96 height 14
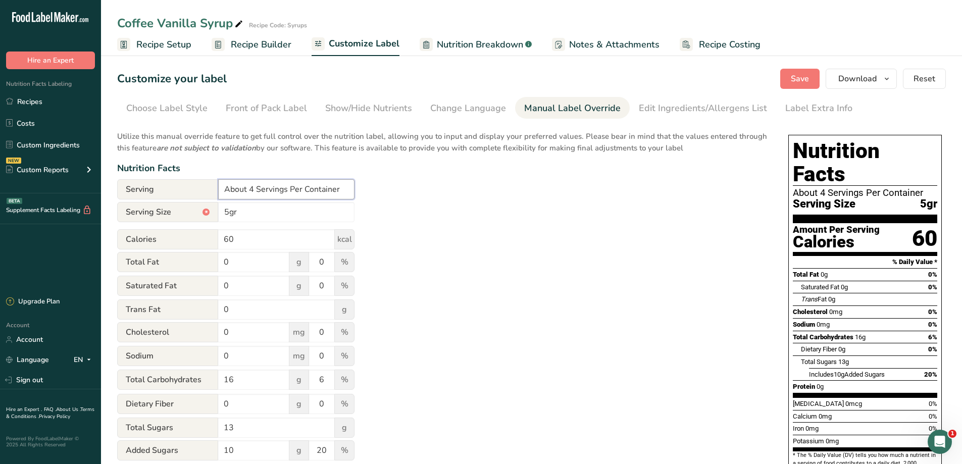
click at [252, 188] on input "About 4 Servings Per Container" at bounding box center [286, 189] width 136 height 20
type input "About 5 Servings Per Container"
click at [797, 69] on button "Save" at bounding box center [800, 79] width 39 height 20
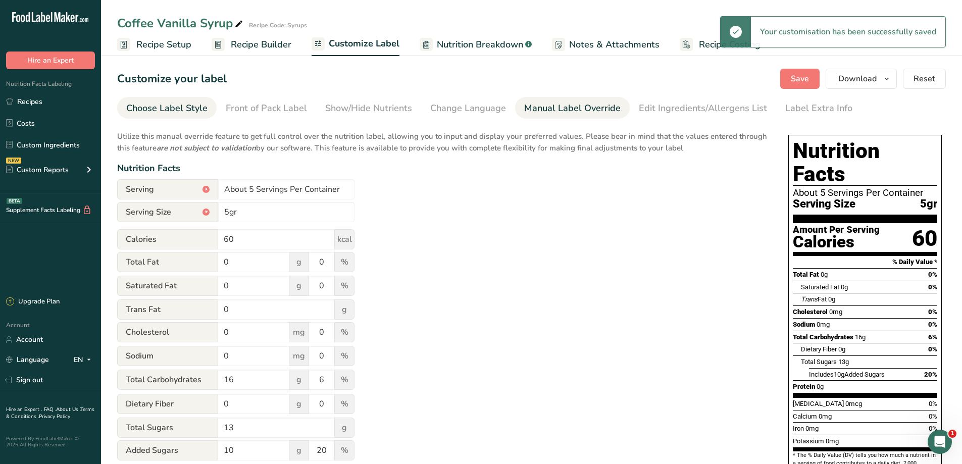
click at [186, 113] on link "Choose Label Style" at bounding box center [166, 108] width 81 height 23
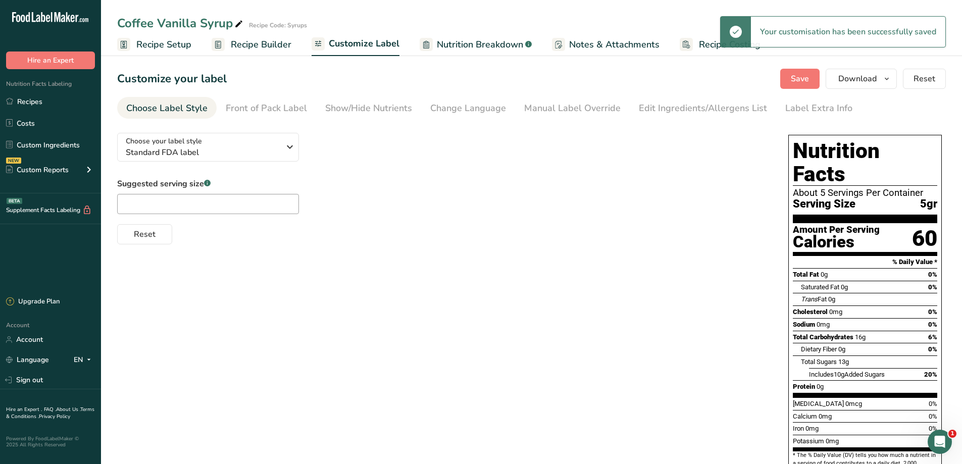
click at [194, 132] on div "Choose your label style Standard FDA label USA (FDA) Standard FDA label Tabular…" at bounding box center [442, 185] width 651 height 120
click at [204, 150] on span "Standard FDA label" at bounding box center [203, 153] width 154 height 12
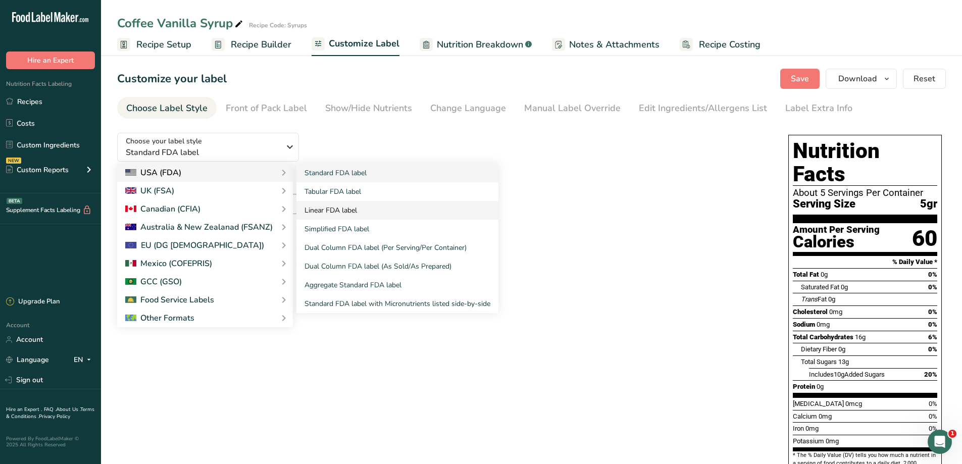
click at [332, 212] on link "Linear FDA label" at bounding box center [398, 210] width 202 height 19
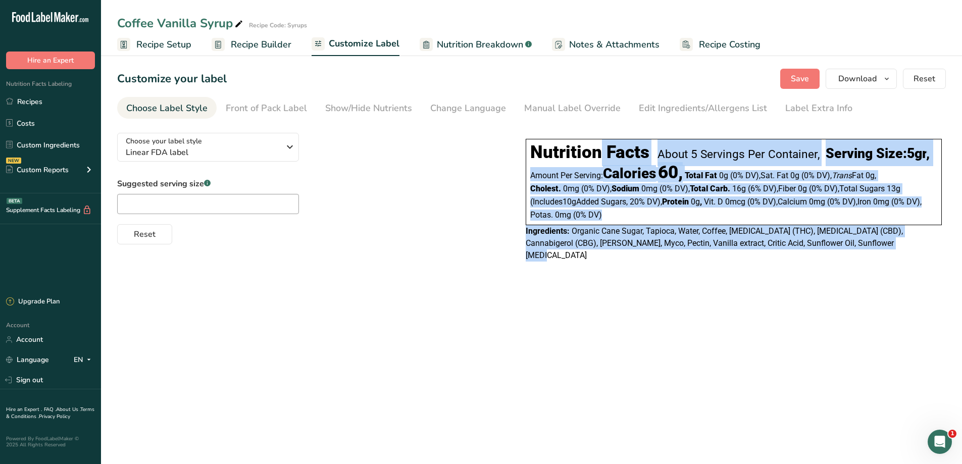
drag, startPoint x: 912, startPoint y: 267, endPoint x: 534, endPoint y: 154, distance: 395.0
click at [534, 154] on div "Nutrition Facts About 5 Servings Per Container, Serving Size: 5gr , Amount Per …" at bounding box center [734, 200] width 424 height 131
copy div "Loremipsu Dolor Sitam 0 Consecte Adi Elitseddo, Eiusmod Temp: 6in , Utlabo Etd …"
click at [730, 338] on main "Coffee Vanilla Syrup Recipe Code: Syrups Recipe Setup Recipe Builder Customize …" at bounding box center [481, 232] width 962 height 464
